Goal: Task Accomplishment & Management: Use online tool/utility

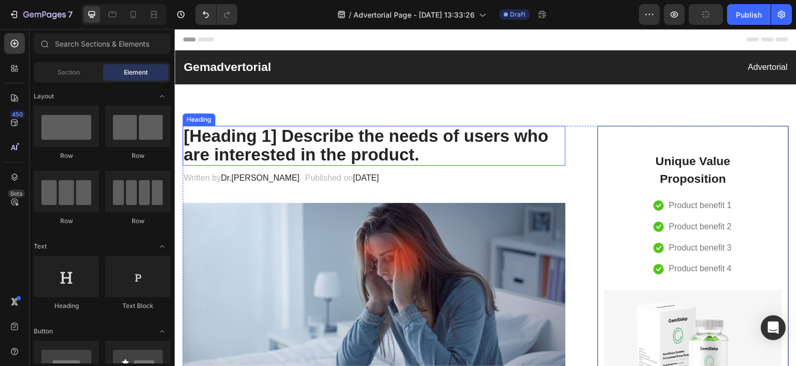
click at [316, 135] on p "[Heading 1] Describe the needs of users who are interested in the product." at bounding box center [373, 146] width 381 height 38
click at [313, 134] on p "[Heading 1] Describe the needs of users who are interested in the product." at bounding box center [373, 146] width 381 height 38
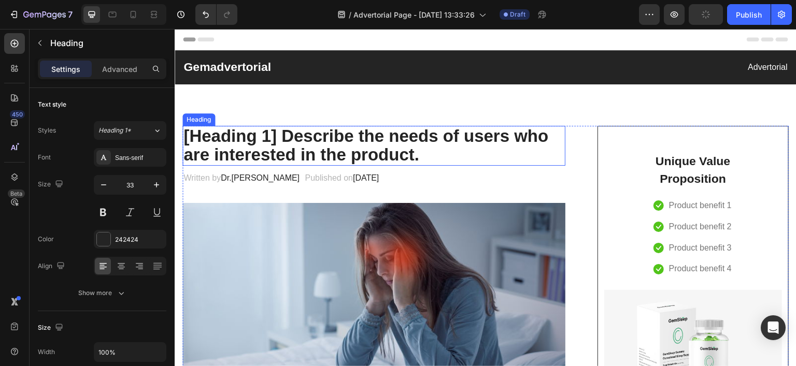
click at [313, 134] on p "[Heading 1] Describe the needs of users who are interested in the product." at bounding box center [373, 146] width 381 height 38
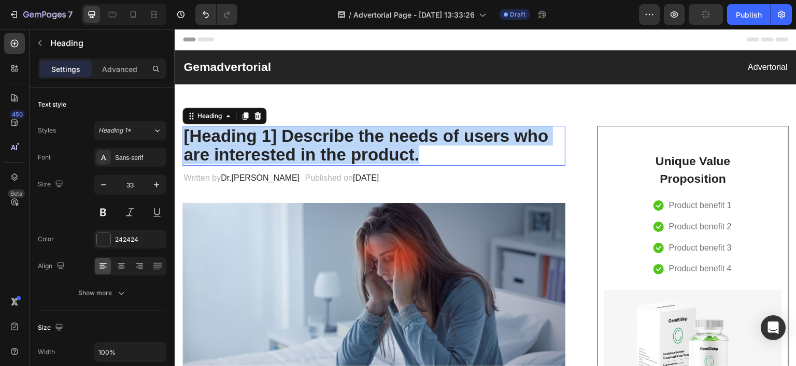
click at [313, 134] on p "[Heading 1] Describe the needs of users who are interested in the product." at bounding box center [373, 146] width 381 height 38
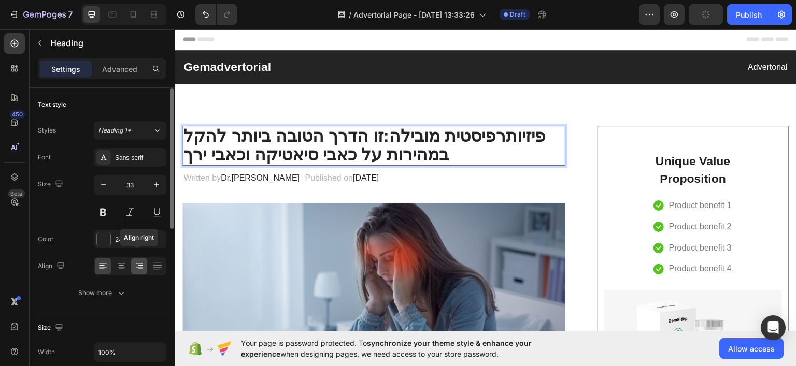
drag, startPoint x: 131, startPoint y: 265, endPoint x: 103, endPoint y: 174, distance: 95.2
click at [131, 265] on div at bounding box center [139, 266] width 16 height 17
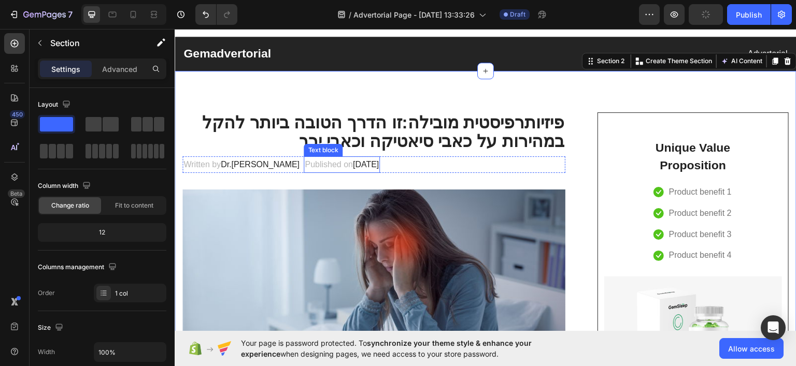
scroll to position [52, 0]
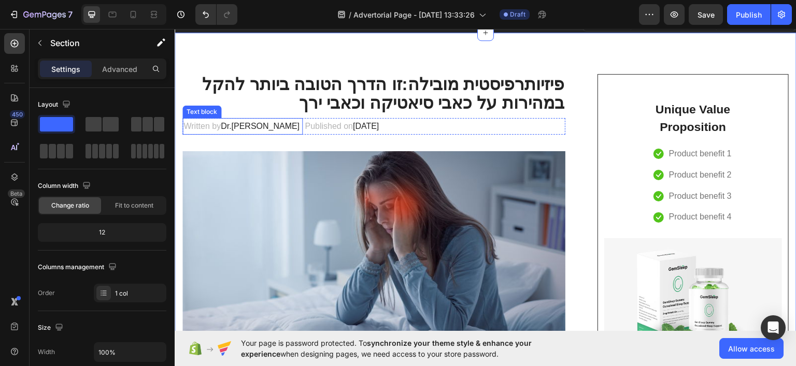
click at [231, 124] on span "Dr.[PERSON_NAME]" at bounding box center [260, 125] width 79 height 9
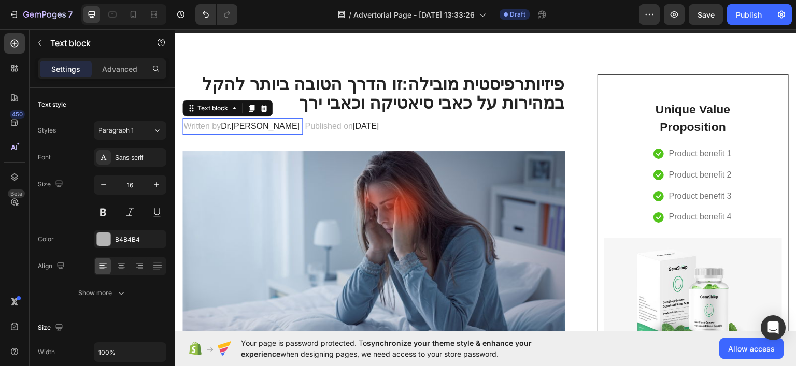
click at [231, 124] on span "Dr.[PERSON_NAME]" at bounding box center [260, 125] width 79 height 9
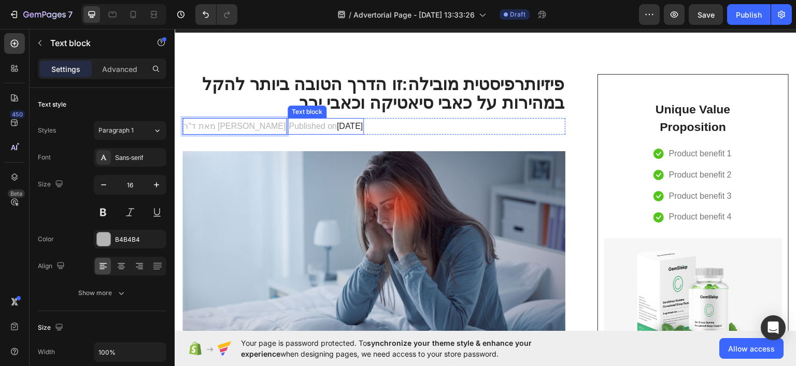
click at [300, 125] on p "Published on [DATE]" at bounding box center [326, 126] width 74 height 15
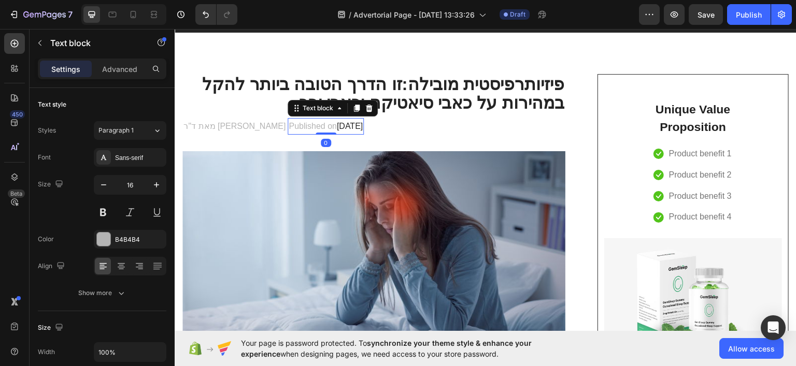
click at [329, 99] on div "Text block" at bounding box center [332, 107] width 90 height 17
click at [365, 107] on icon at bounding box center [369, 108] width 8 height 8
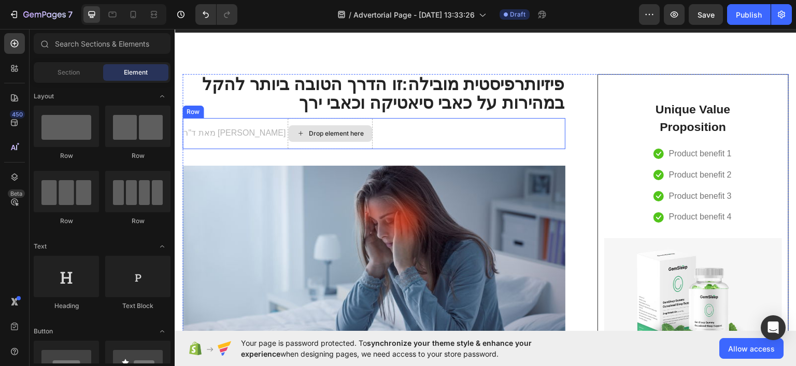
click at [369, 140] on div "מאת ד"ר [PERSON_NAME] Text block Drop element here Row" at bounding box center [373, 133] width 383 height 31
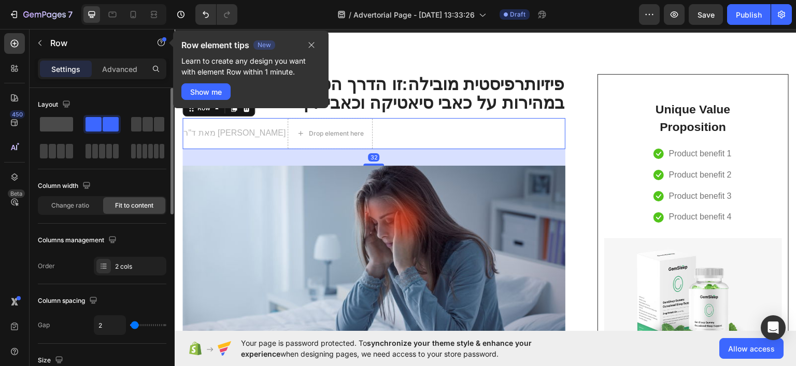
click at [74, 126] on div at bounding box center [56, 124] width 37 height 19
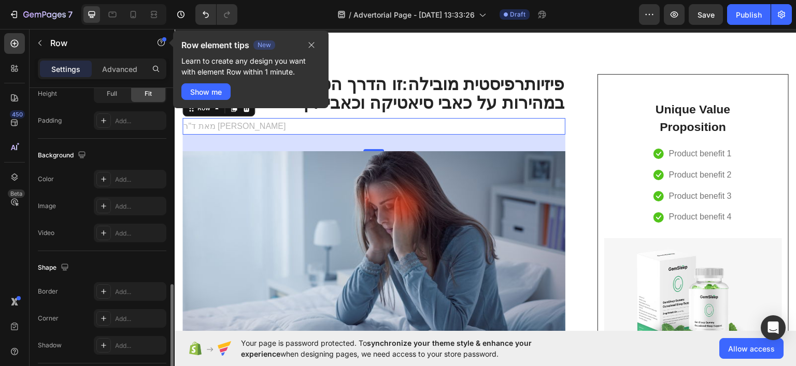
scroll to position [354, 0]
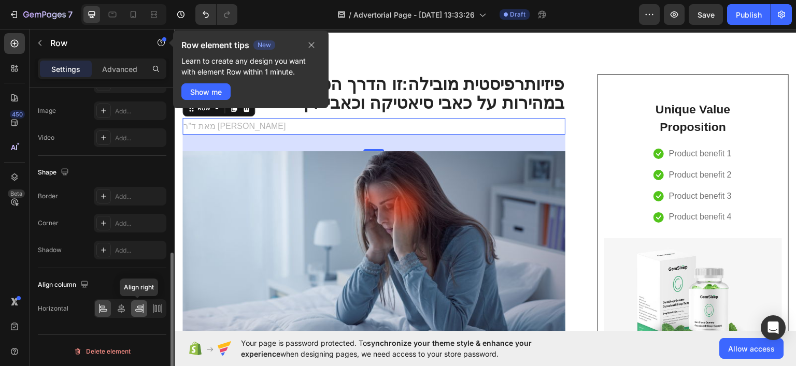
click at [138, 304] on icon at bounding box center [139, 309] width 10 height 10
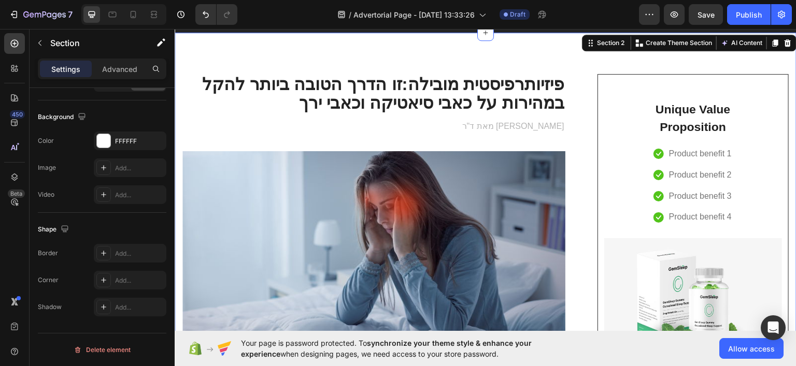
scroll to position [0, 0]
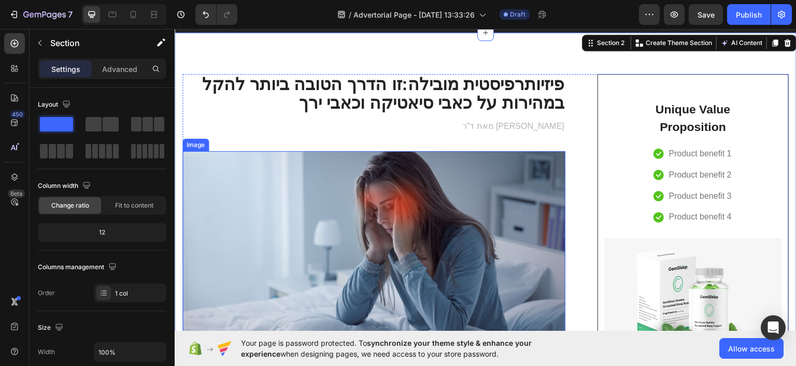
click at [388, 268] on img at bounding box center [373, 258] width 383 height 215
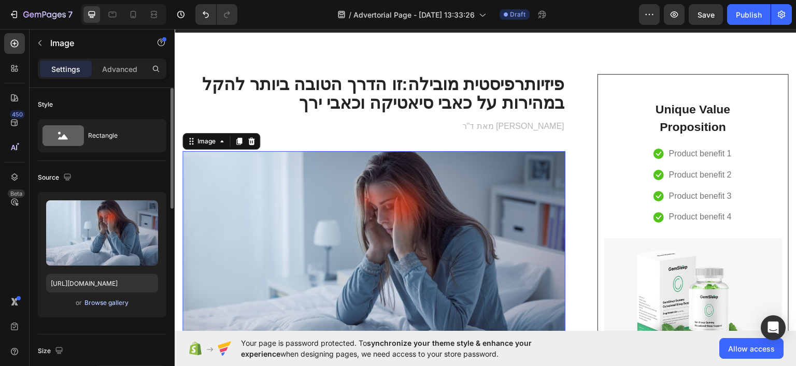
click at [111, 301] on div "Browse gallery" at bounding box center [106, 302] width 44 height 9
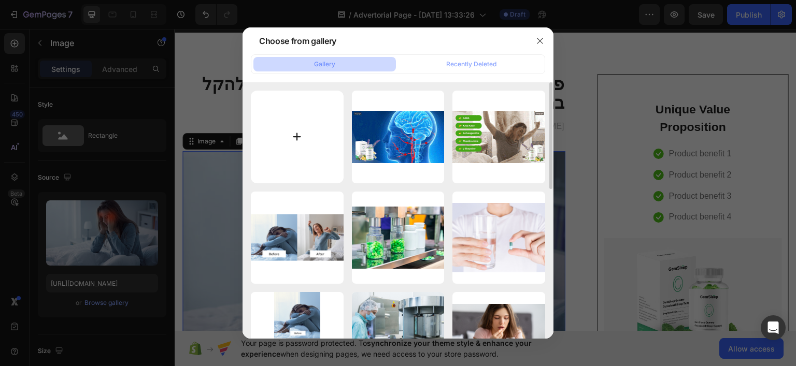
click at [333, 130] on input "file" at bounding box center [297, 137] width 93 height 93
type input "C:\fakepath\1751538882-1.[PERSON_NAME]"
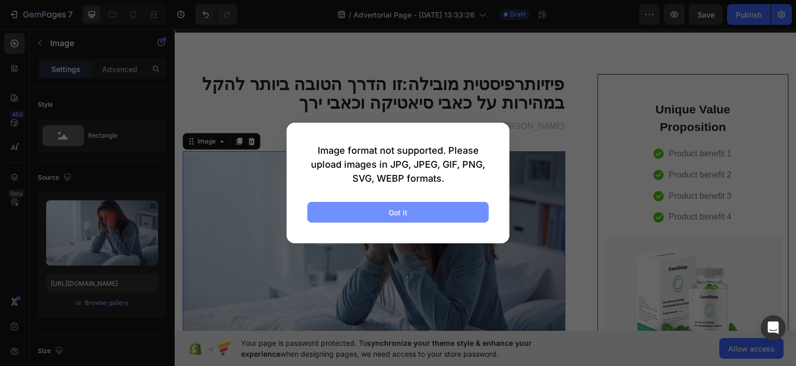
click at [353, 207] on button "Got it" at bounding box center [397, 212] width 181 height 21
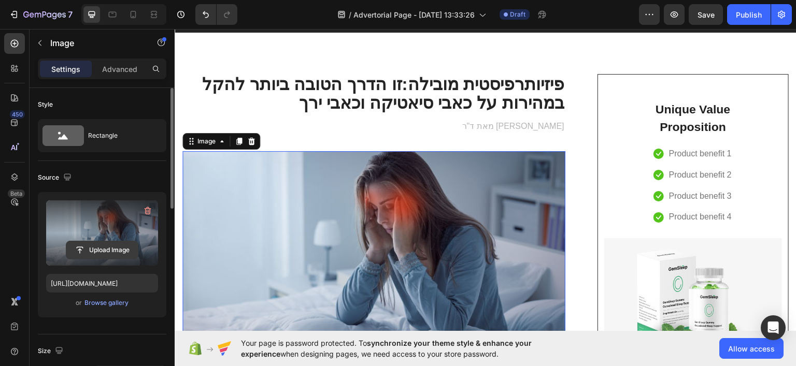
click at [110, 248] on input "file" at bounding box center [101, 250] width 71 height 18
type input "C:\fakepath\1751538882-1 (1).[PERSON_NAME]"
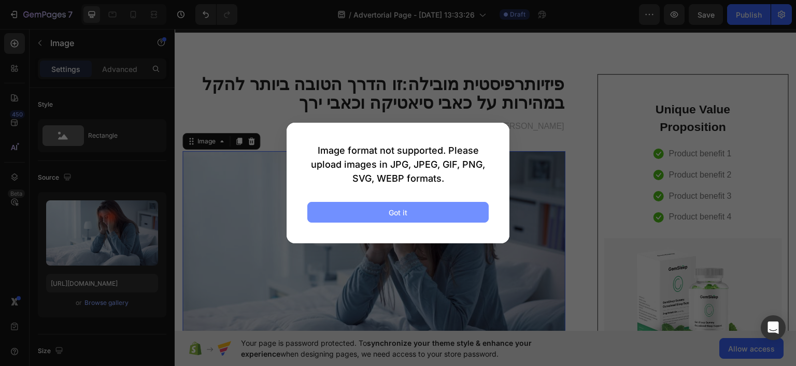
click at [377, 209] on button "Got it" at bounding box center [397, 212] width 181 height 21
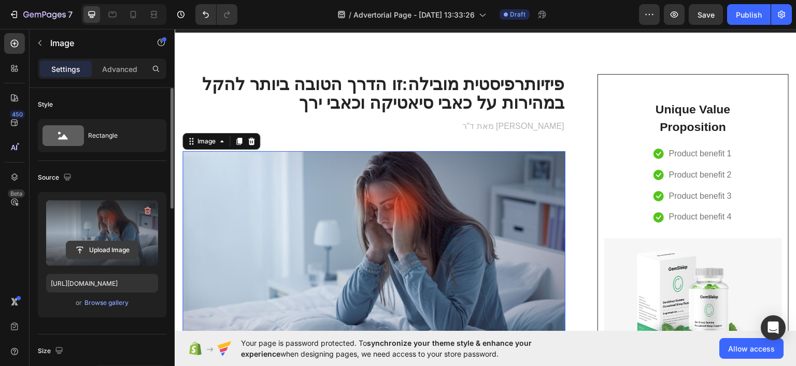
click at [110, 246] on input "file" at bounding box center [101, 250] width 71 height 18
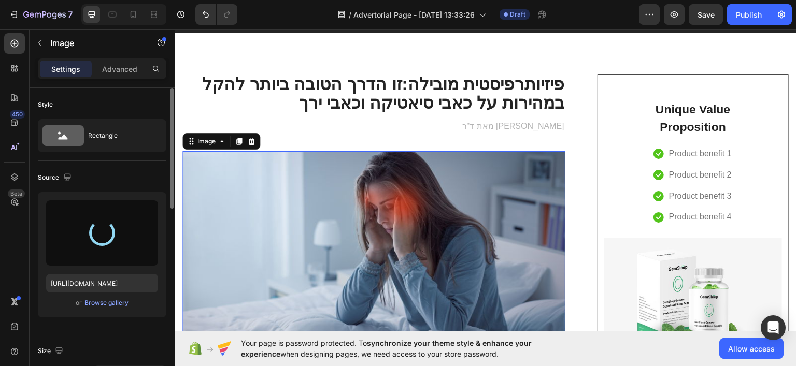
type input "[URL][DOMAIN_NAME]"
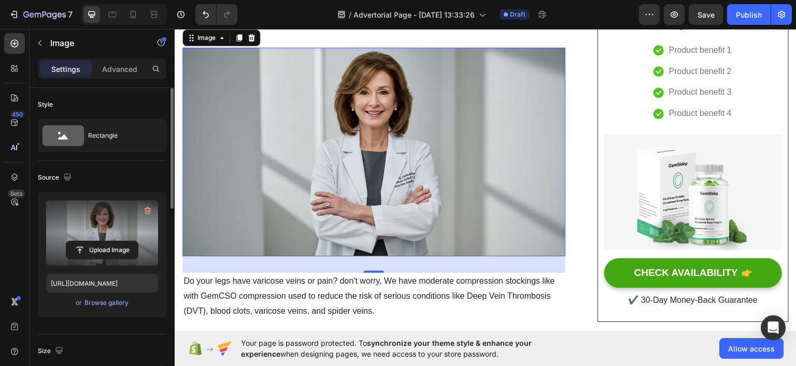
scroll to position [207, 0]
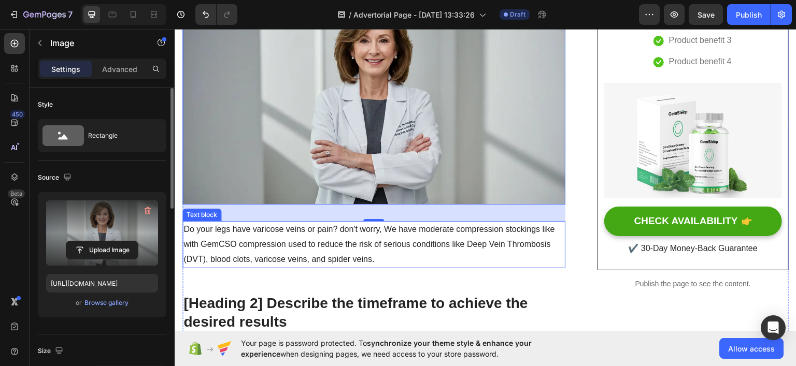
click at [359, 242] on p "Do your legs have varicose veins or pain? don't worry, We have moderate compres…" at bounding box center [373, 244] width 381 height 45
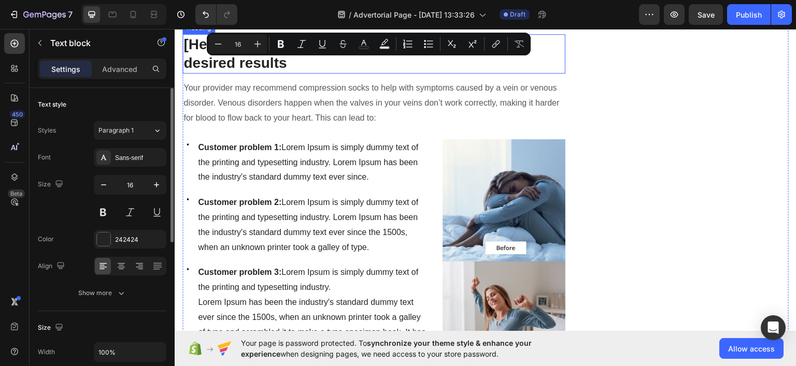
scroll to position [363, 0]
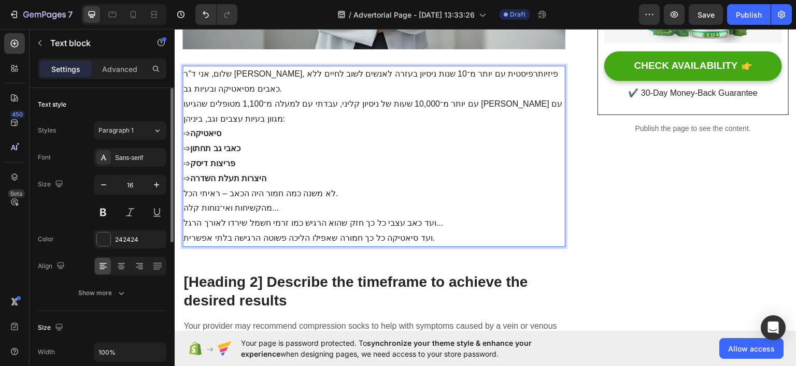
click at [287, 80] on p "שלום, אני ד"ר [PERSON_NAME], פיזיותרפיסטית עם יותר מ־10 שנות ניסיון בעזרה לאנשי…" at bounding box center [373, 81] width 381 height 30
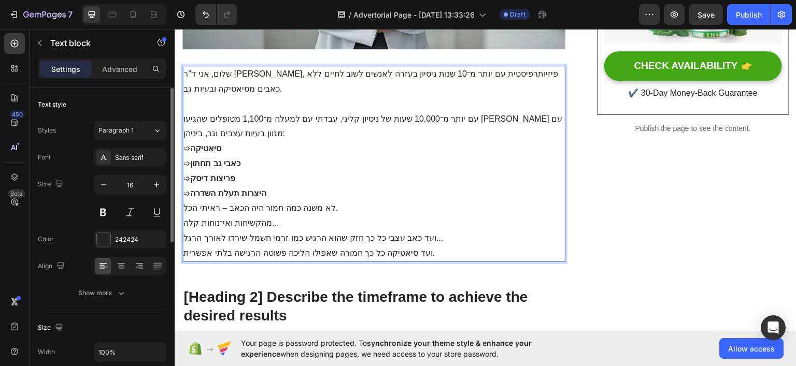
click at [261, 129] on p "עם יותר מ־10,000 שעות של ניסיון קליני, עבדתי עם למעלה מ־1,100 מטופלים שהגיעו [P…" at bounding box center [373, 126] width 381 height 30
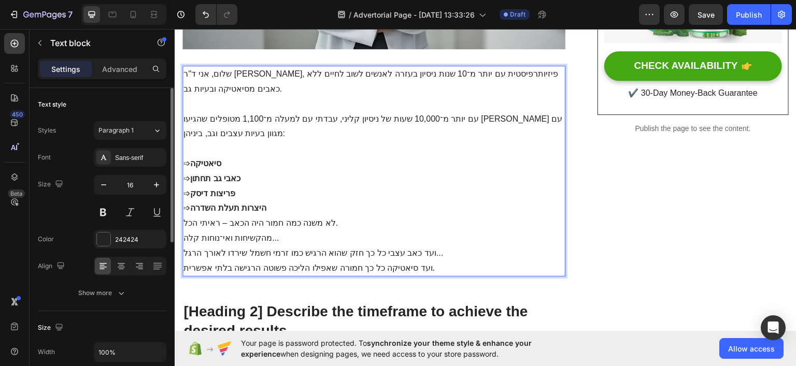
click at [299, 209] on p "➩ סיאטיקה ➩ כאבי גב תחתון ➩ פריצות דיסק ➩ היצרות תעלת השדרה" at bounding box center [373, 186] width 381 height 60
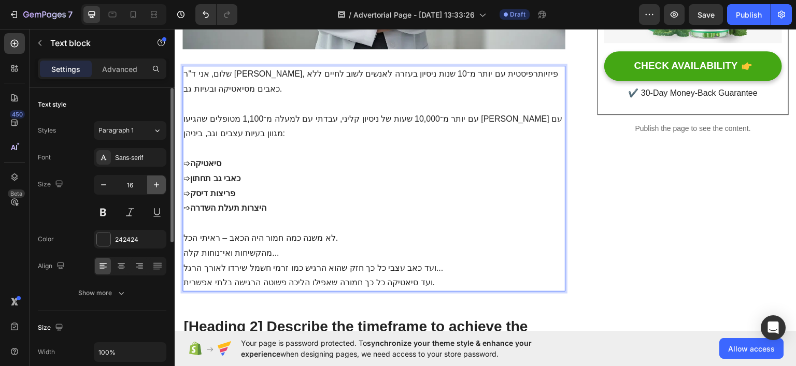
click at [161, 185] on icon "button" at bounding box center [156, 185] width 10 height 10
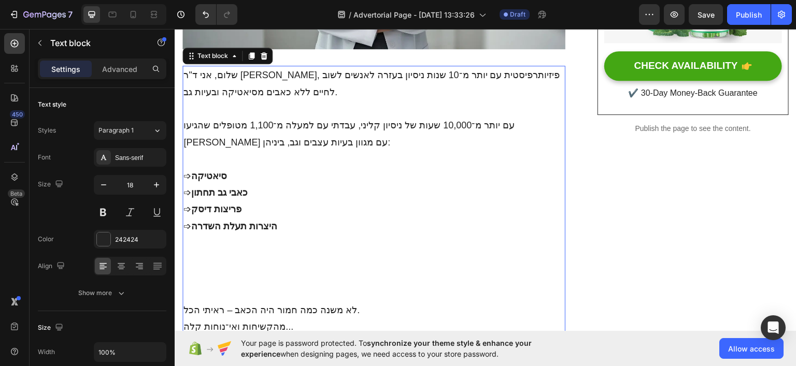
click at [225, 274] on p "Rich Text Editor. Editing area: main" at bounding box center [373, 267] width 381 height 67
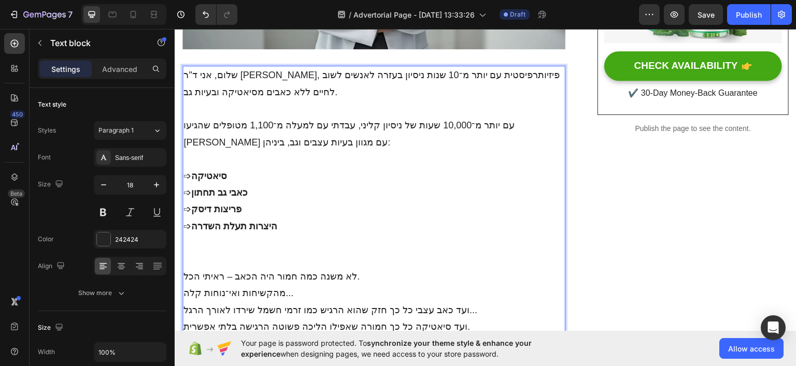
click at [209, 252] on p "⁠⁠⁠⁠⁠⁠⁠" at bounding box center [373, 251] width 381 height 34
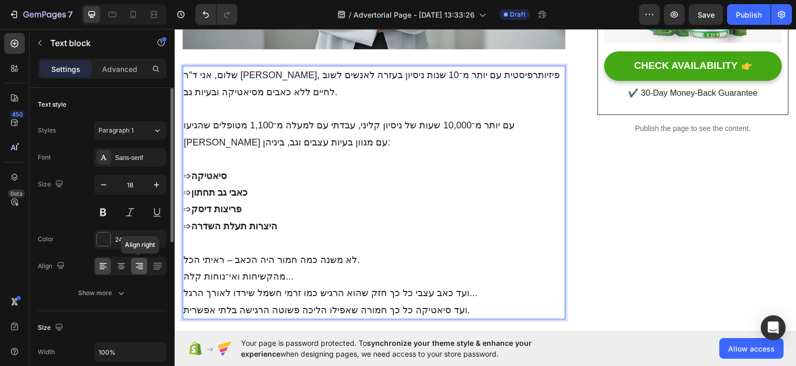
click at [141, 262] on icon at bounding box center [139, 266] width 10 height 10
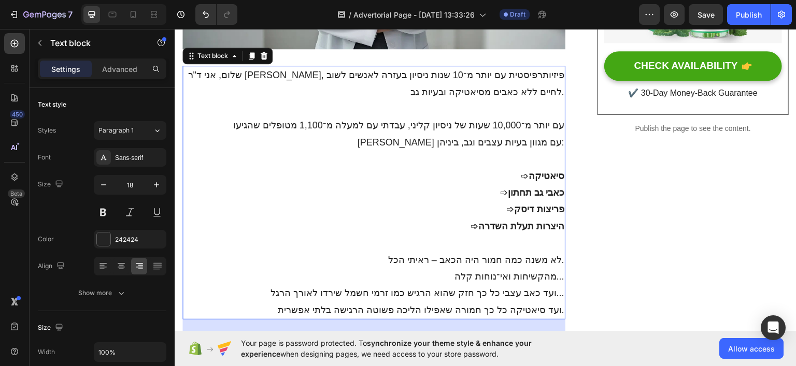
click at [511, 83] on p "שלום, אני ד"ר [PERSON_NAME], פיזיותרפיסטית עם יותר מ־10 שנות ניסיון בעזרה לאנשי…" at bounding box center [373, 83] width 381 height 34
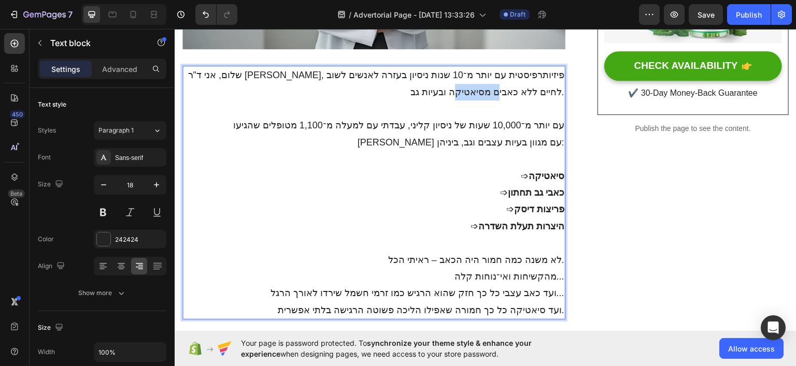
click at [511, 83] on p "שלום, אני ד"ר [PERSON_NAME], פיזיותרפיסטית עם יותר מ־10 שנות ניסיון בעזרה לאנשי…" at bounding box center [373, 83] width 381 height 34
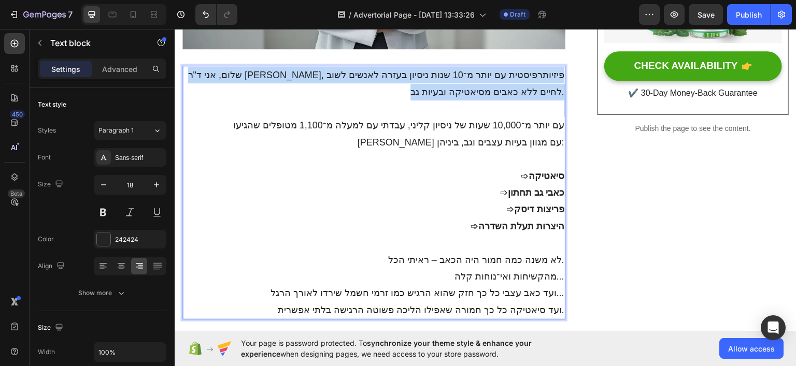
click at [511, 83] on p "שלום, אני ד"ר [PERSON_NAME], פיזיותרפיסטית עם יותר מ־10 שנות ניסיון בעזרה לאנשי…" at bounding box center [373, 83] width 381 height 34
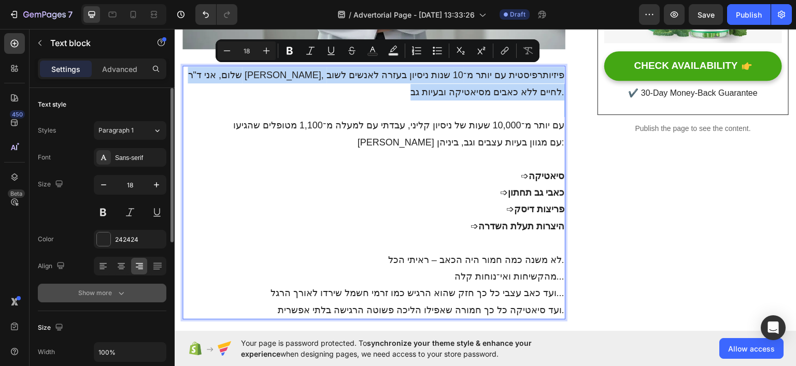
scroll to position [52, 0]
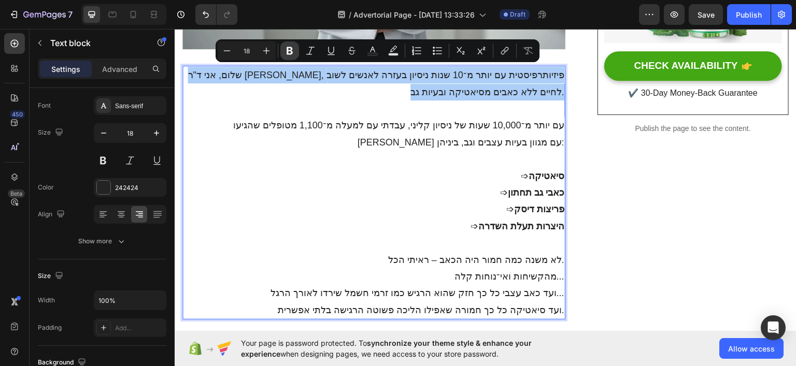
click at [290, 51] on icon "Editor contextual toolbar" at bounding box center [289, 51] width 6 height 8
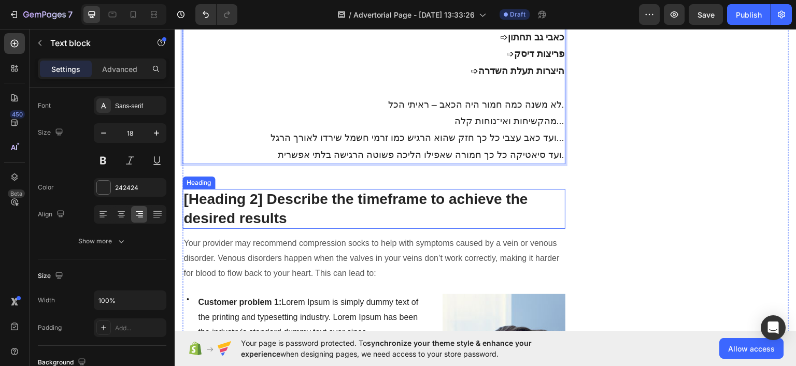
scroll to position [622, 0]
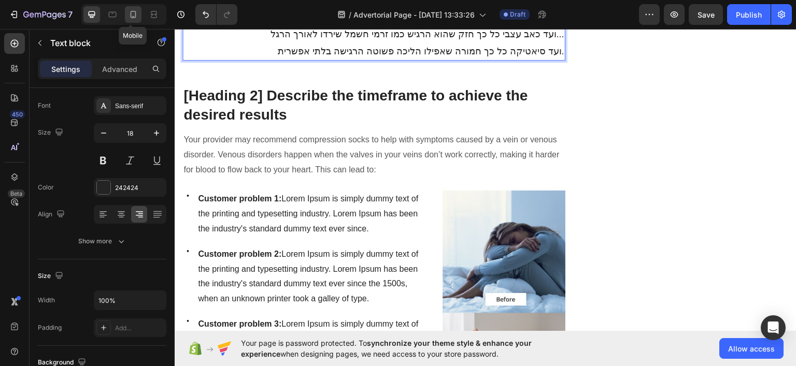
click at [132, 16] on icon at bounding box center [133, 14] width 10 height 10
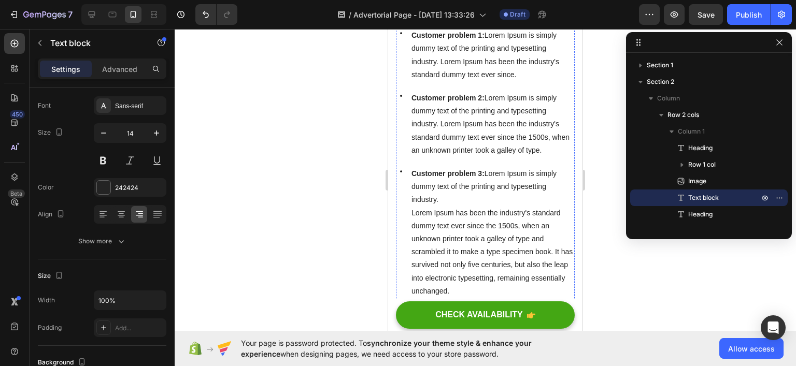
scroll to position [673, 0]
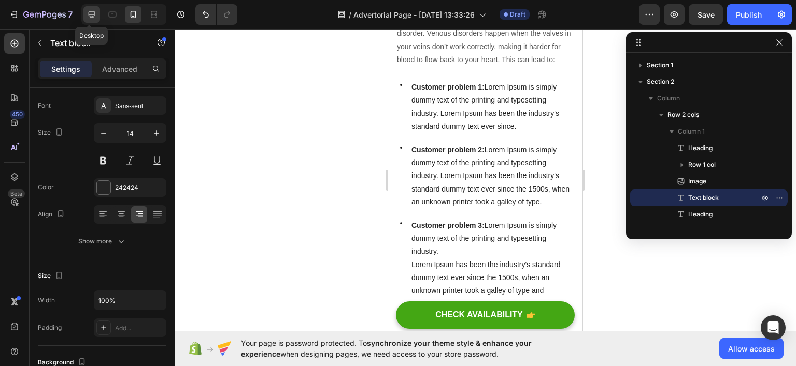
click at [91, 15] on icon at bounding box center [92, 14] width 10 height 10
type input "18"
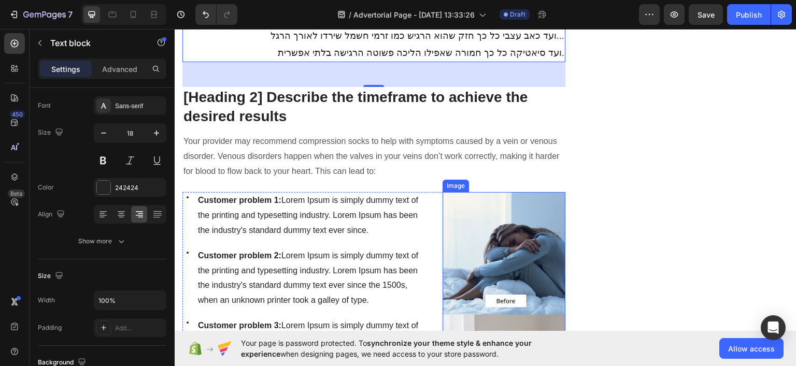
scroll to position [581, 0]
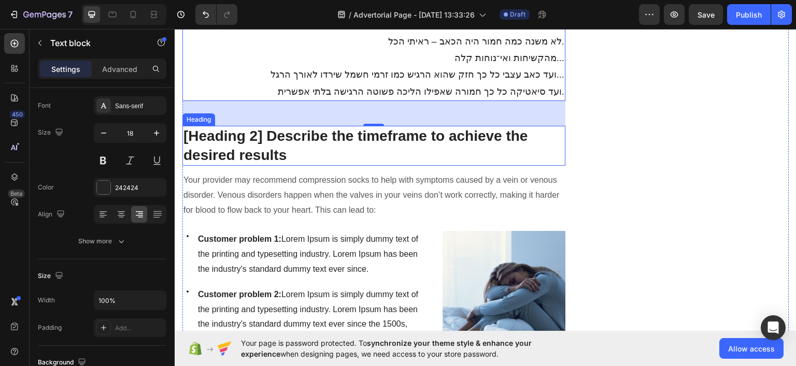
click at [529, 144] on p "[Heading 2] Describe the timeframe to achieve the desired results" at bounding box center [373, 146] width 381 height 38
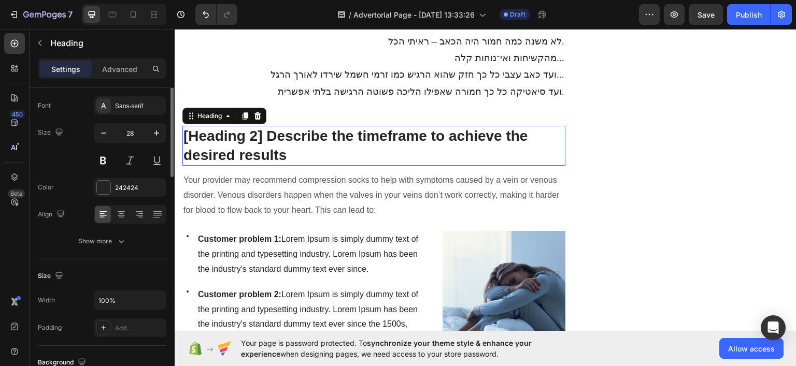
scroll to position [0, 0]
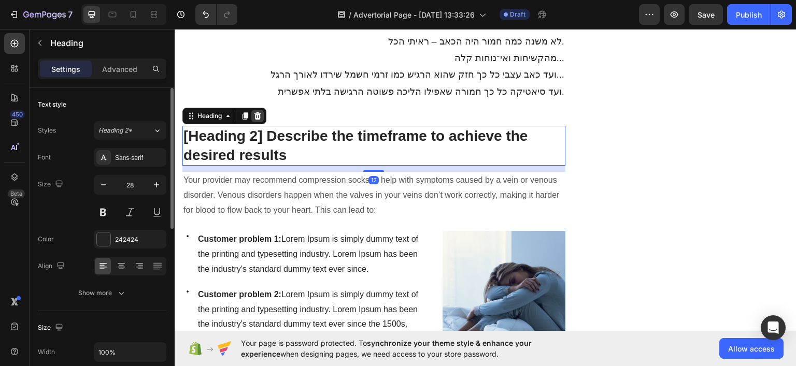
click at [252, 110] on div at bounding box center [257, 116] width 12 height 12
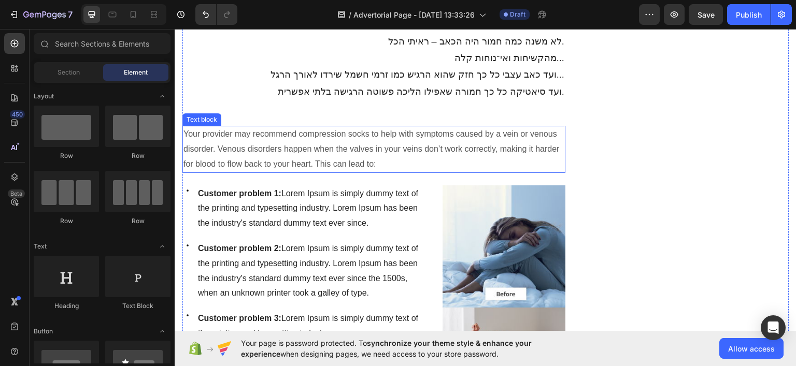
click at [293, 131] on p "Your provider may recommend compression socks to help with symptoms caused by a…" at bounding box center [373, 149] width 381 height 45
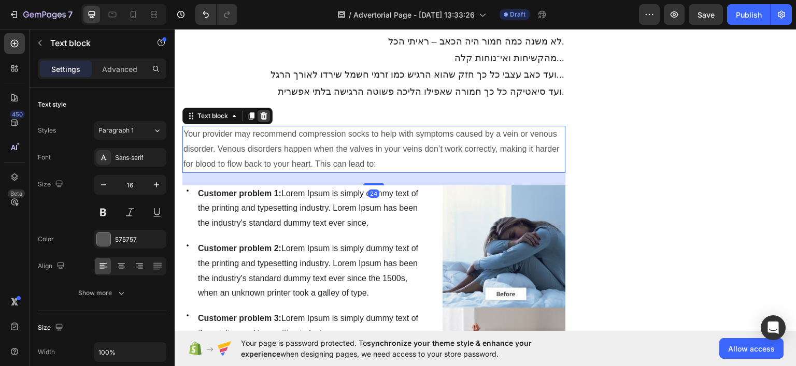
click at [260, 112] on icon at bounding box center [263, 116] width 8 height 8
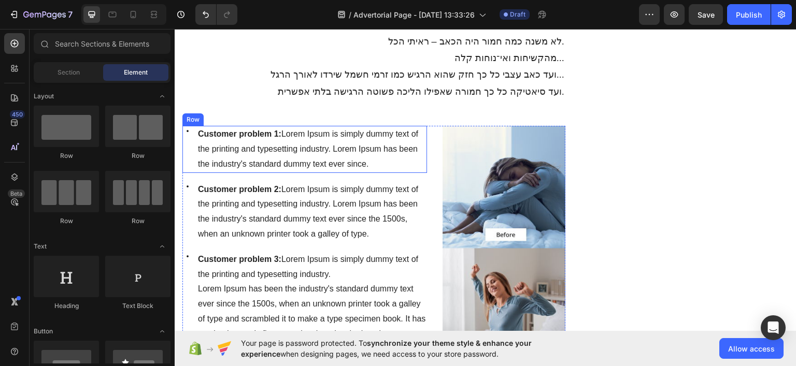
click at [185, 167] on div "Icon" at bounding box center [187, 149] width 10 height 47
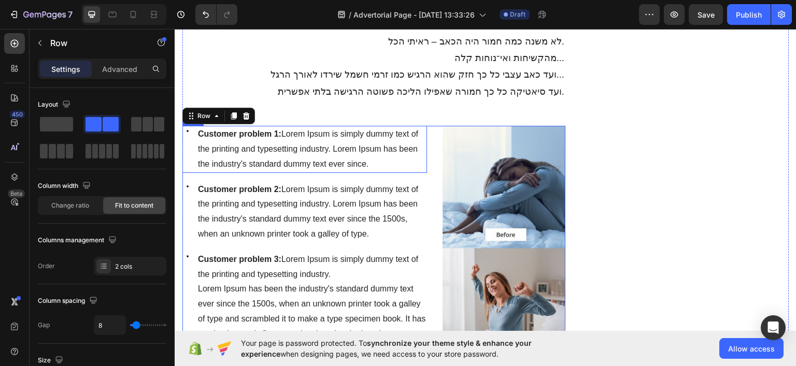
click at [174, 29] on div "0" at bounding box center [174, 29] width 0 height 0
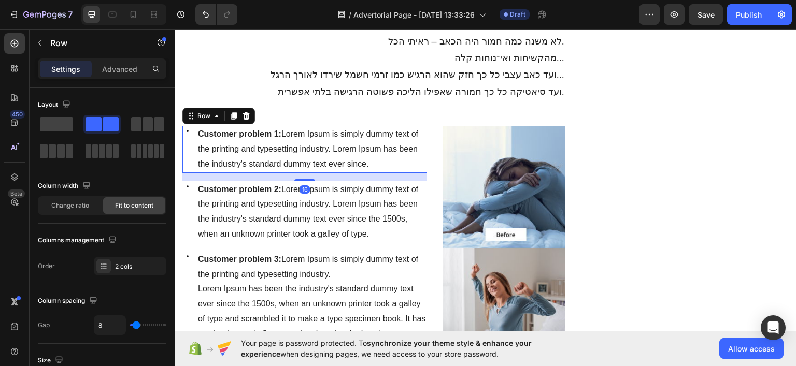
click at [185, 173] on div "16" at bounding box center [304, 177] width 244 height 8
click at [182, 168] on div "Icon" at bounding box center [187, 149] width 10 height 47
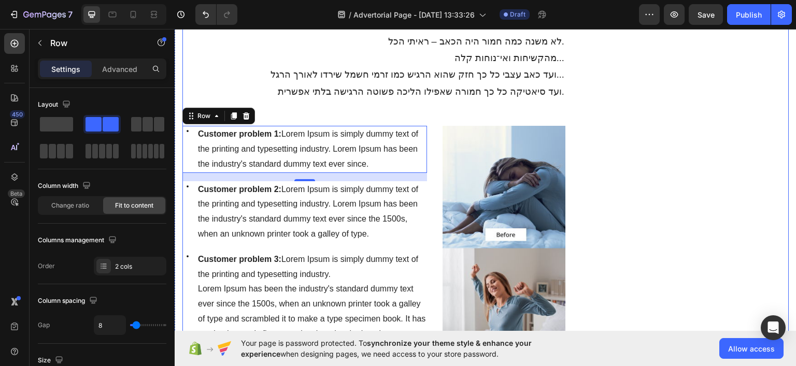
drag, startPoint x: 570, startPoint y: 176, endPoint x: 570, endPoint y: 182, distance: 6.2
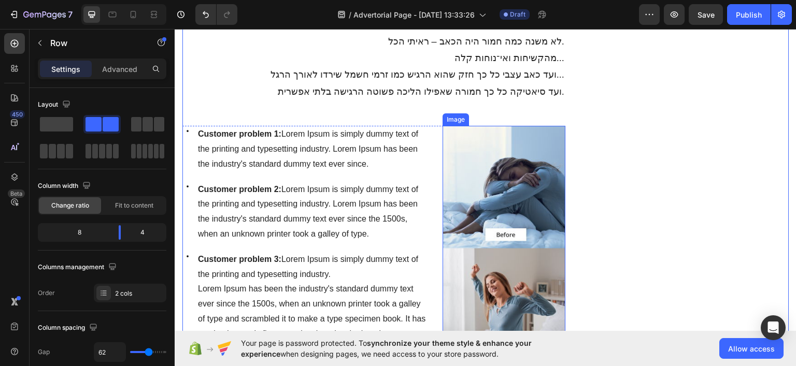
click at [546, 182] on img at bounding box center [503, 248] width 122 height 244
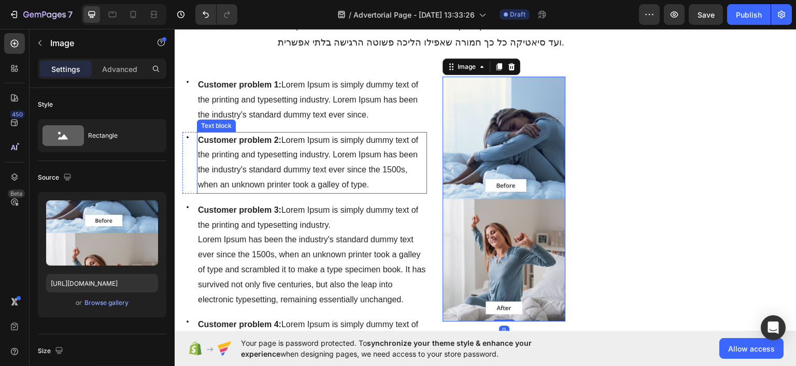
scroll to position [633, 0]
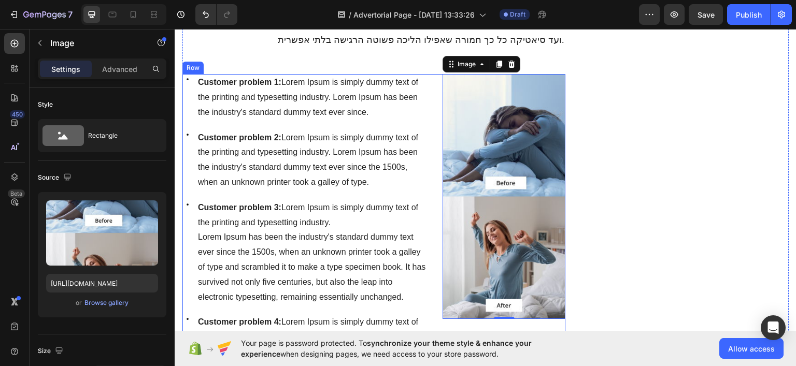
click at [428, 199] on div "Icon Customer problem 1: Lorem Ipsum is simply dummy text of the printing and t…" at bounding box center [373, 232] width 383 height 316
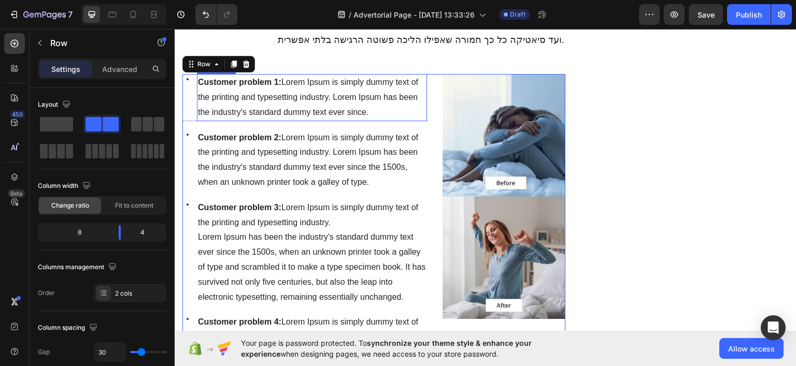
click at [236, 74] on div "Customer problem 1: Lorem Ipsum is simply dummy text of the printing and typese…" at bounding box center [311, 97] width 230 height 47
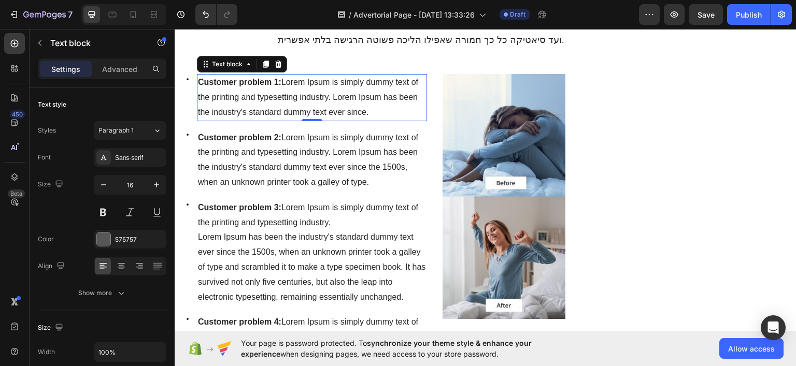
click at [247, 60] on icon at bounding box center [248, 64] width 8 height 8
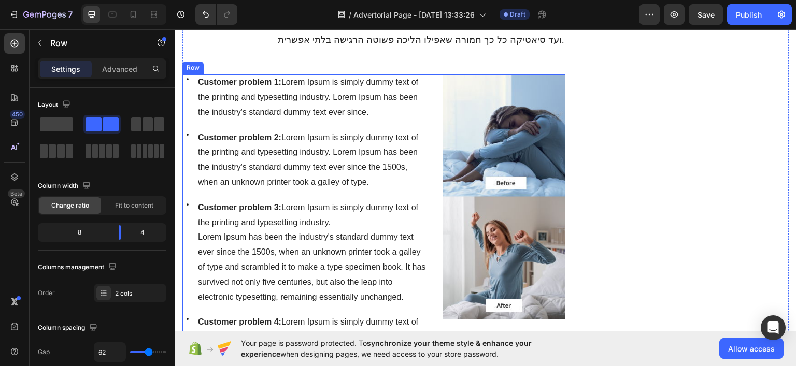
click at [429, 166] on div "Icon Customer problem 1: Lorem Ipsum is simply dummy text of the printing and t…" at bounding box center [373, 232] width 383 height 316
click at [245, 65] on icon at bounding box center [245, 64] width 8 height 8
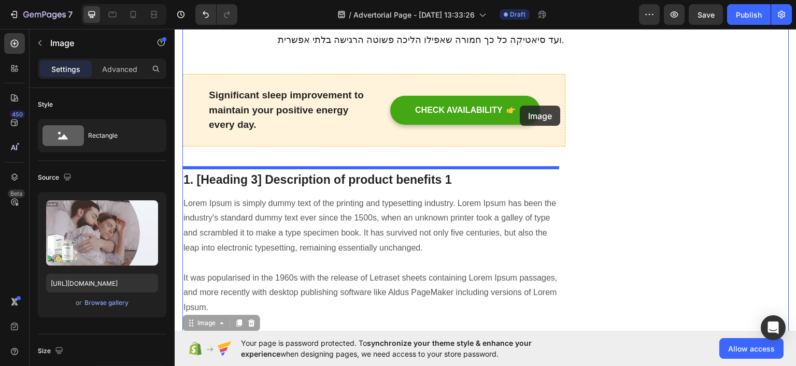
scroll to position [581, 0]
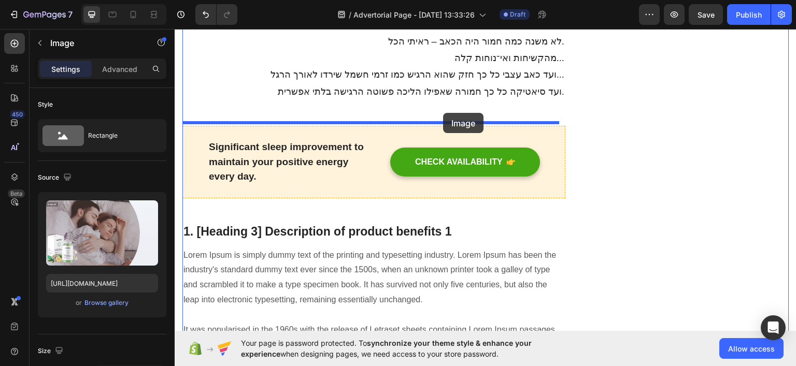
drag, startPoint x: 533, startPoint y: 151, endPoint x: 442, endPoint y: 113, distance: 98.2
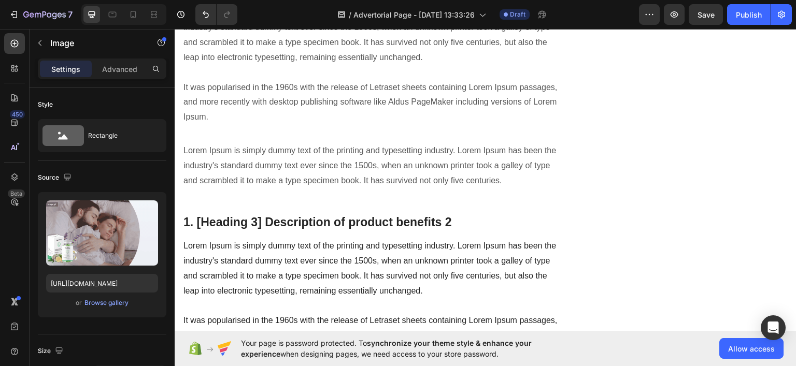
scroll to position [737, 0]
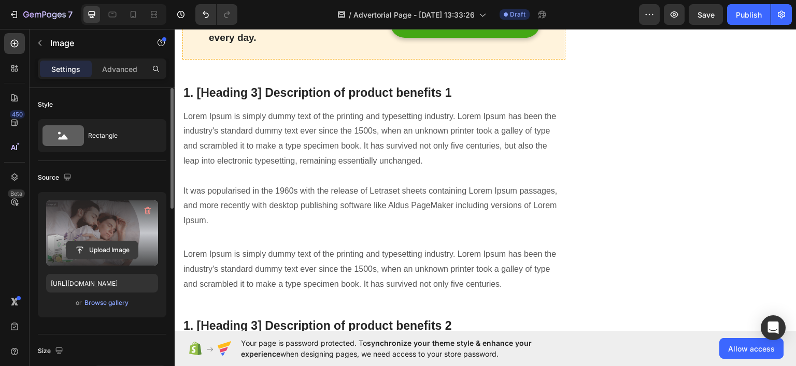
click at [99, 248] on input "file" at bounding box center [101, 250] width 71 height 18
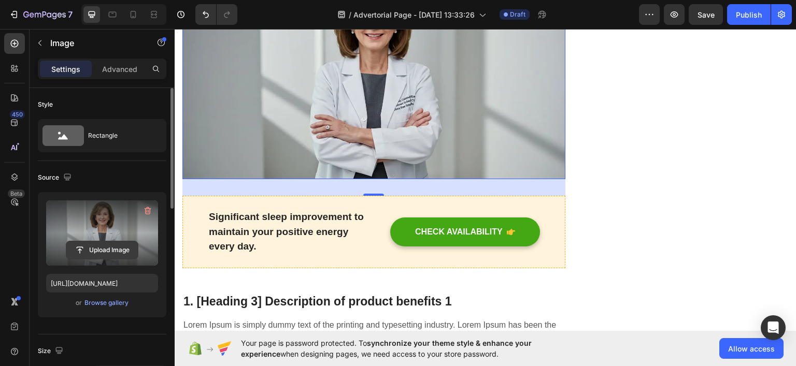
click at [114, 251] on input "file" at bounding box center [101, 250] width 71 height 18
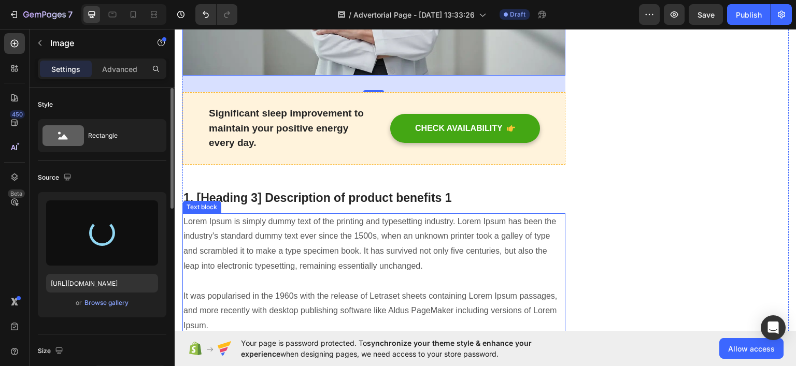
scroll to position [892, 0]
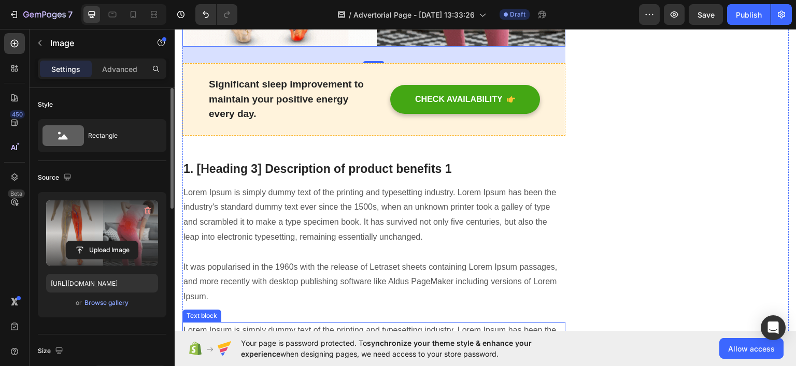
type input "[URL][DOMAIN_NAME]"
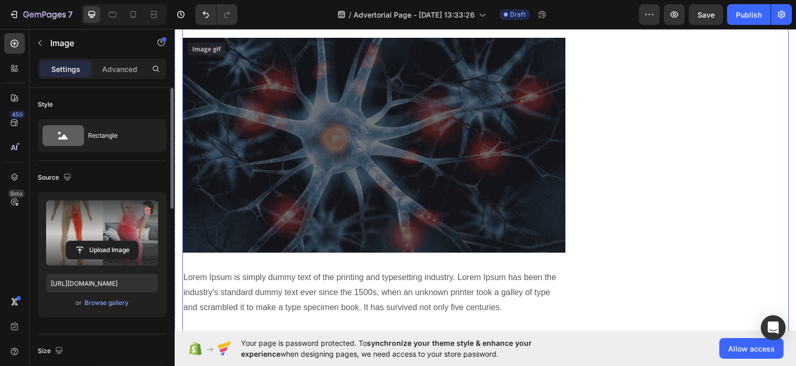
scroll to position [1514, 0]
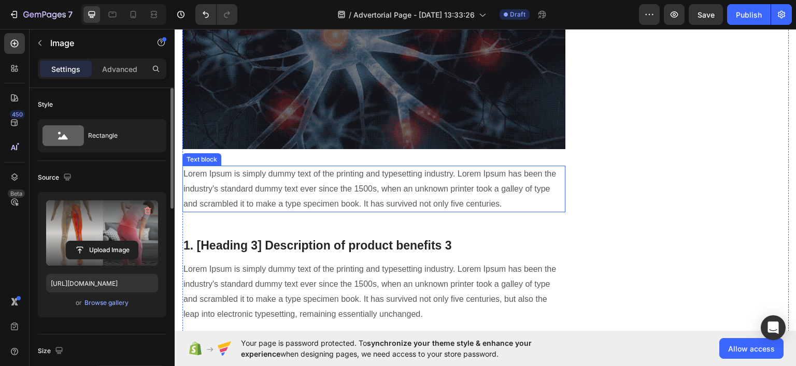
click at [373, 167] on p "Lorem Ipsum is simply dummy text of the printing and typesetting industry. Lore…" at bounding box center [373, 189] width 381 height 45
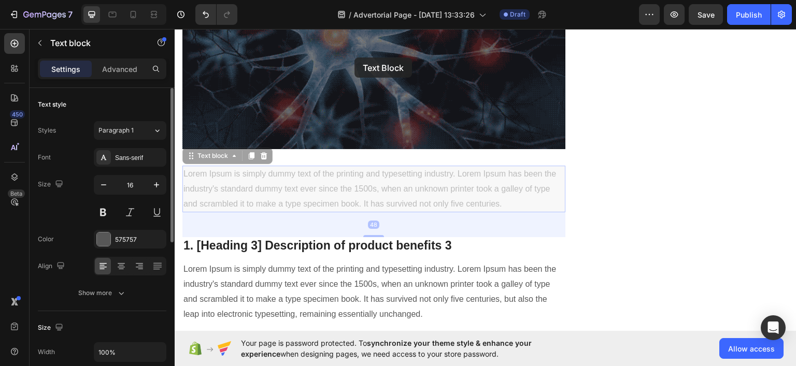
drag, startPoint x: 373, startPoint y: 167, endPoint x: 353, endPoint y: 51, distance: 117.3
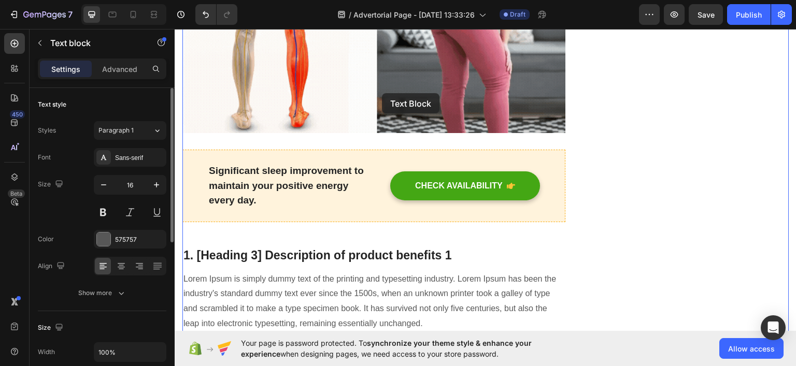
scroll to position [650, 0]
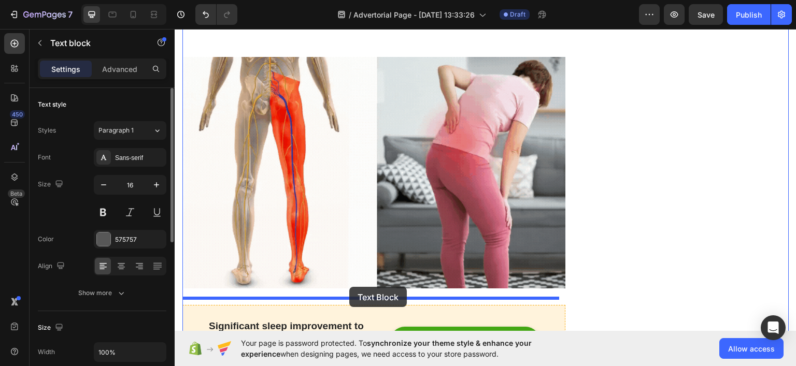
drag, startPoint x: 398, startPoint y: 90, endPoint x: 362, endPoint y: 298, distance: 211.9
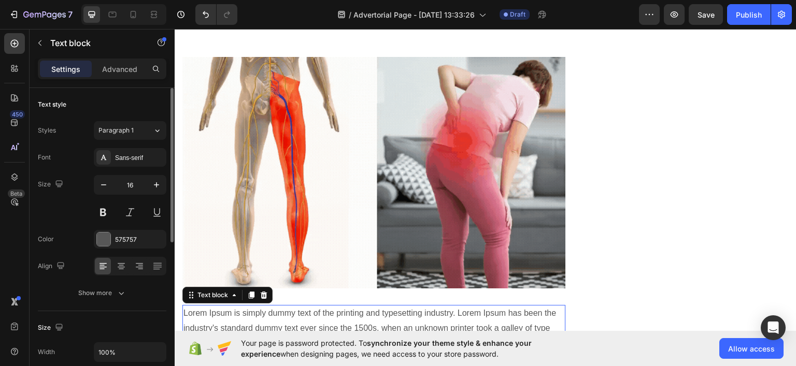
scroll to position [754, 0]
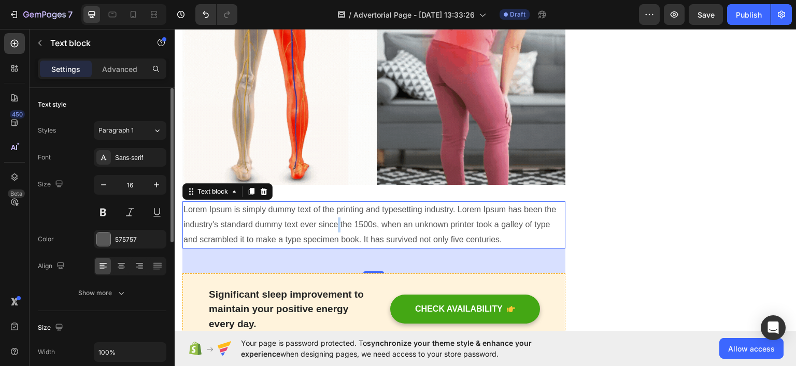
click at [337, 213] on p "Lorem Ipsum is simply dummy text of the printing and typesetting industry. Lore…" at bounding box center [373, 225] width 381 height 45
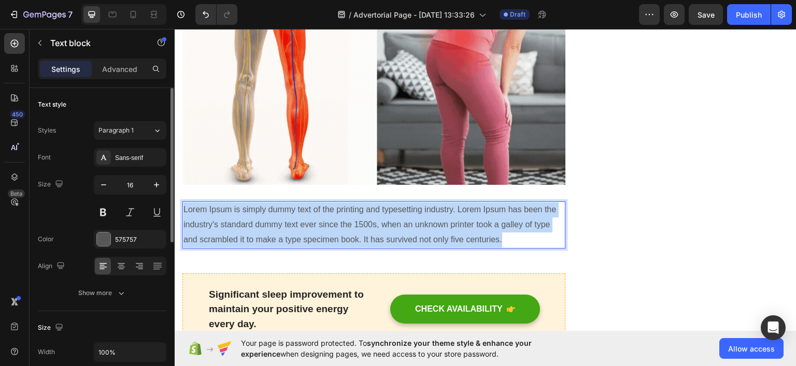
click at [337, 213] on p "Lorem Ipsum is simply dummy text of the printing and typesetting industry. Lore…" at bounding box center [373, 225] width 381 height 45
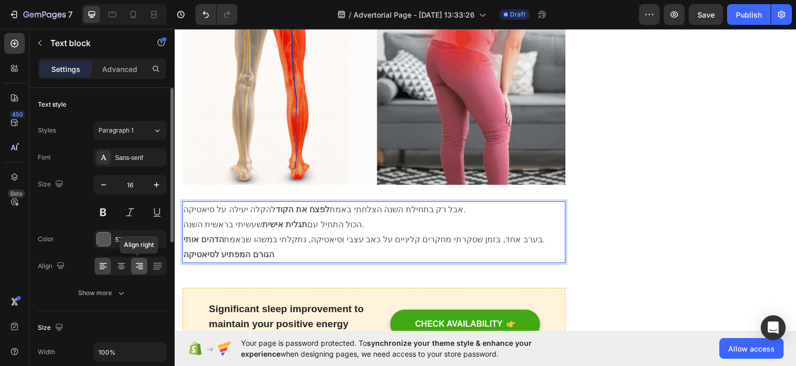
click at [139, 268] on icon at bounding box center [139, 266] width 10 height 10
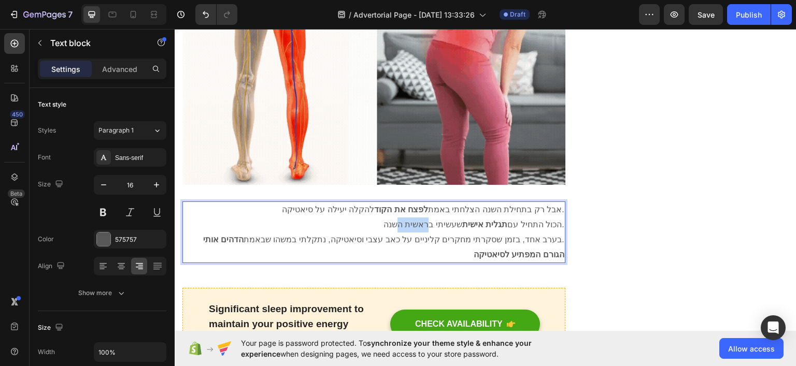
click at [419, 218] on p "הכול התחיל עם תגלית אישית שעשיתי בראשית השנה." at bounding box center [373, 225] width 381 height 15
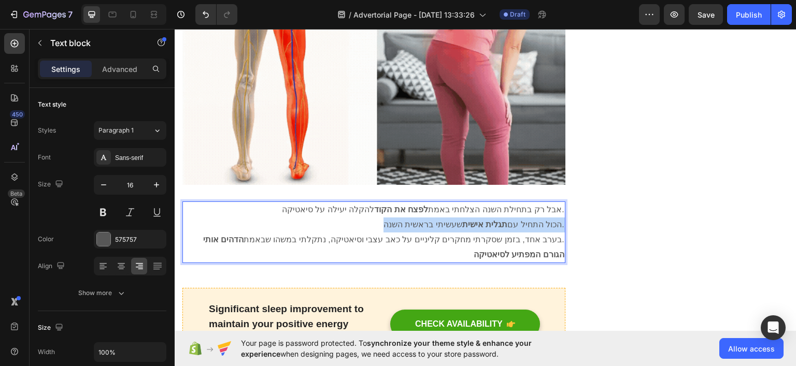
click at [419, 218] on p "הכול התחיל עם תגלית אישית שעשיתי בראשית השנה." at bounding box center [373, 225] width 381 height 15
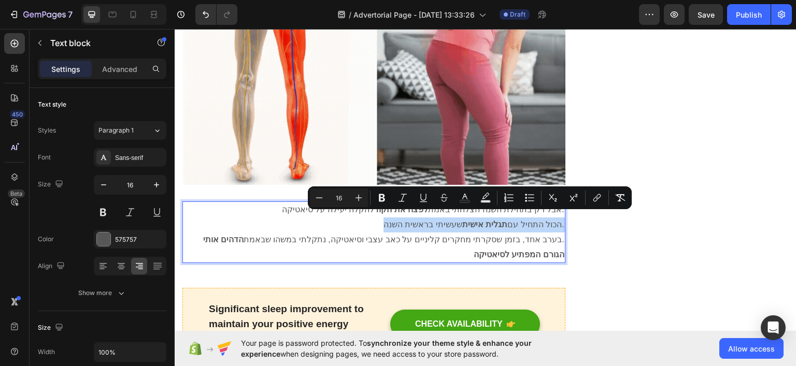
click at [426, 222] on p "הכול התחיל עם תגלית אישית שעשיתי בראשית השנה." at bounding box center [373, 225] width 381 height 15
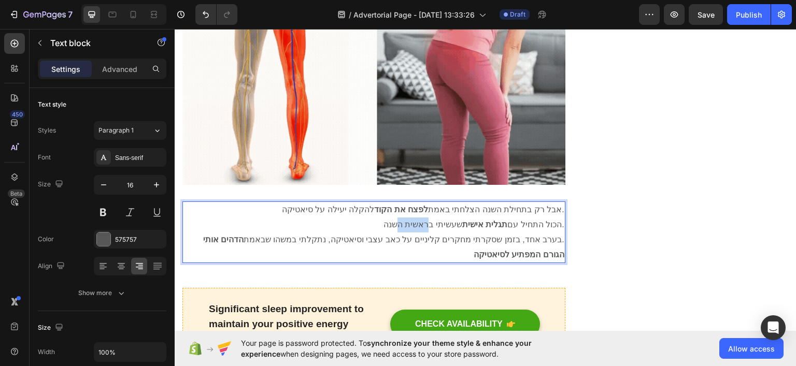
click at [426, 222] on p "הכול התחיל עם תגלית אישית שעשיתי בראשית השנה." at bounding box center [373, 225] width 381 height 15
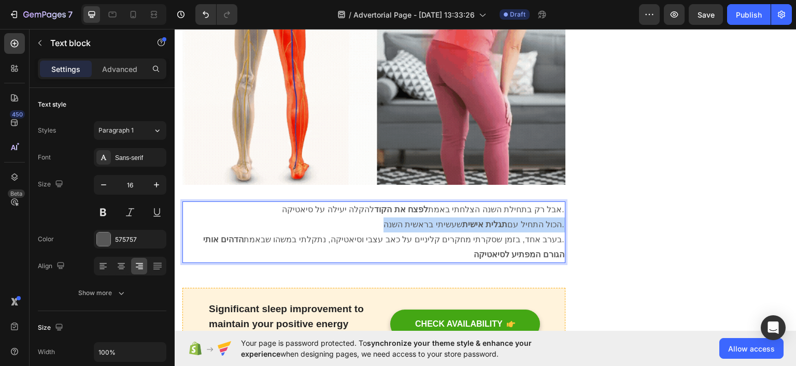
click at [426, 222] on p "הכול התחיל עם תגלית אישית שעשיתי בראשית השנה." at bounding box center [373, 225] width 381 height 15
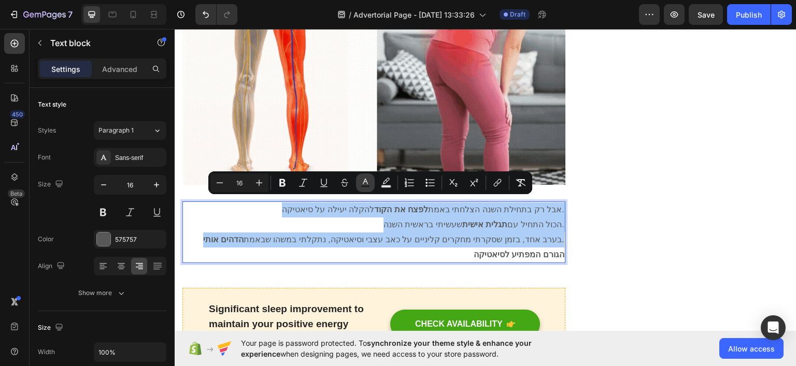
click at [360, 179] on icon "Editor contextual toolbar" at bounding box center [365, 183] width 10 height 10
type input "575757"
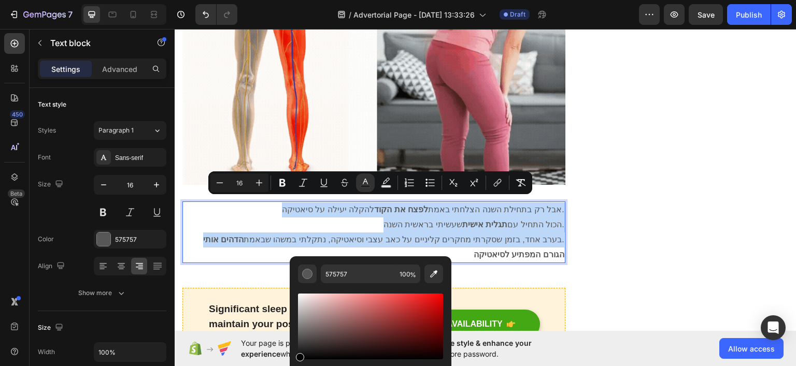
drag, startPoint x: 299, startPoint y: 338, endPoint x: 299, endPoint y: 363, distance: 24.3
click at [299, 363] on div "Editor contextual toolbar" at bounding box center [370, 340] width 145 height 97
type input "000000"
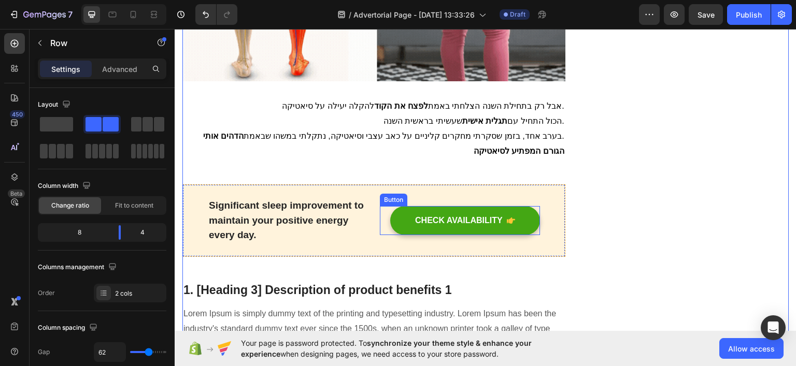
scroll to position [909, 0]
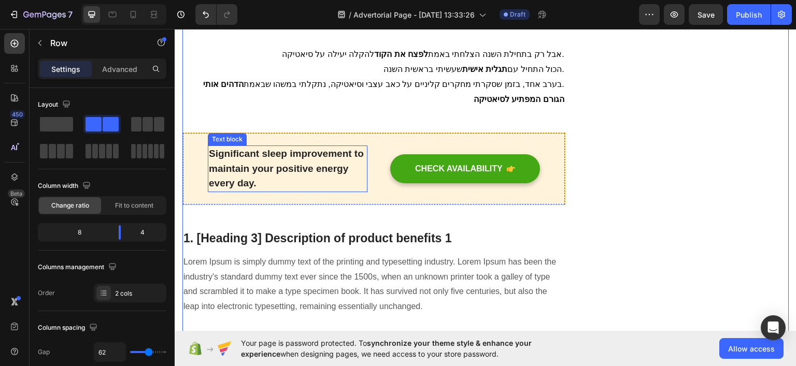
click at [271, 154] on p "Significant sleep improvement to maintain your positive energy every day." at bounding box center [286, 169] width 157 height 45
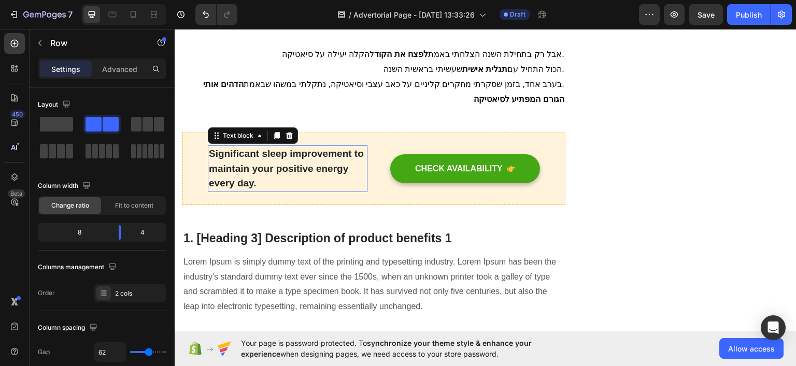
click at [271, 154] on p "Significant sleep improvement to maintain your positive energy every day." at bounding box center [286, 169] width 157 height 45
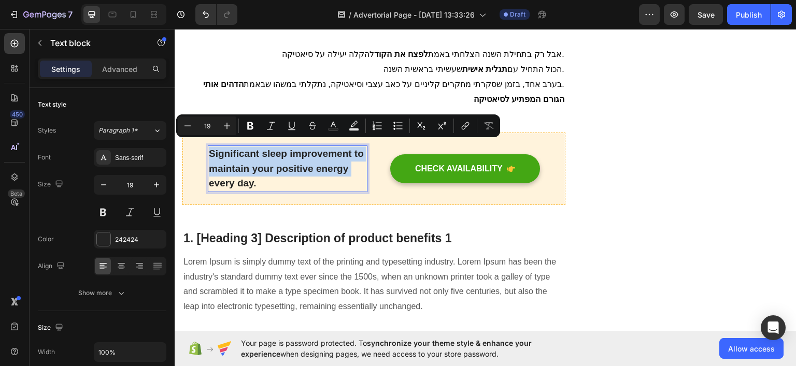
click at [271, 154] on p "Significant sleep improvement to maintain your positive energy every day." at bounding box center [286, 169] width 157 height 45
click at [260, 163] on p "Significant sleep improvement to maintain your positive energy every day." at bounding box center [286, 169] width 157 height 45
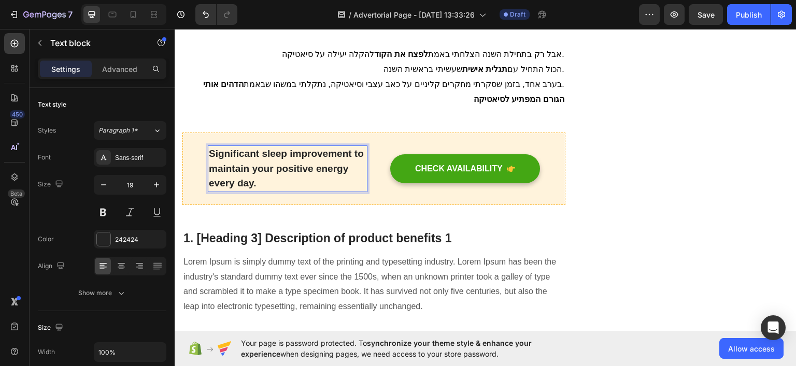
click at [252, 174] on p "Significant sleep improvement to maintain your positive energy every day." at bounding box center [286, 169] width 157 height 45
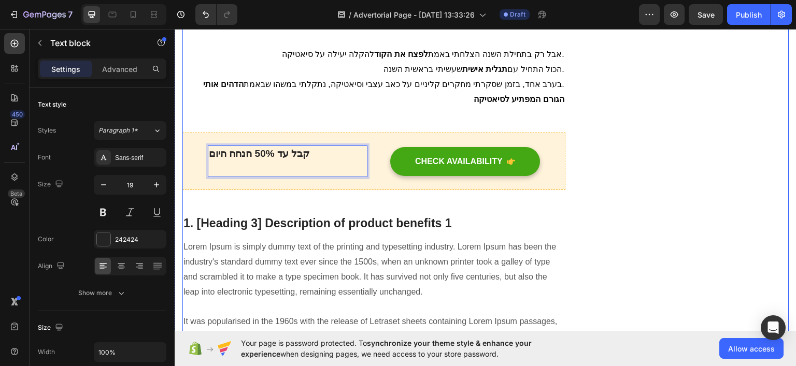
scroll to position [915, 0]
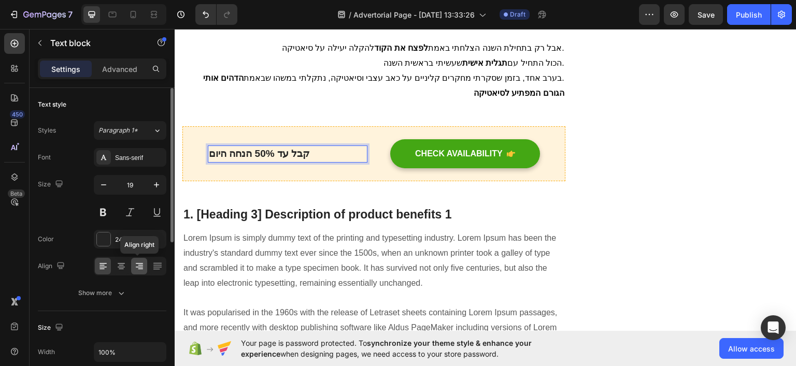
click at [141, 263] on icon at bounding box center [139, 263] width 7 height 1
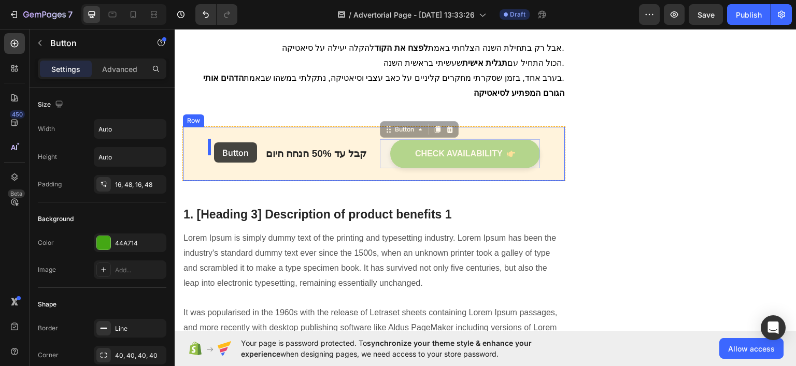
drag, startPoint x: 526, startPoint y: 147, endPoint x: 213, endPoint y: 142, distance: 312.9
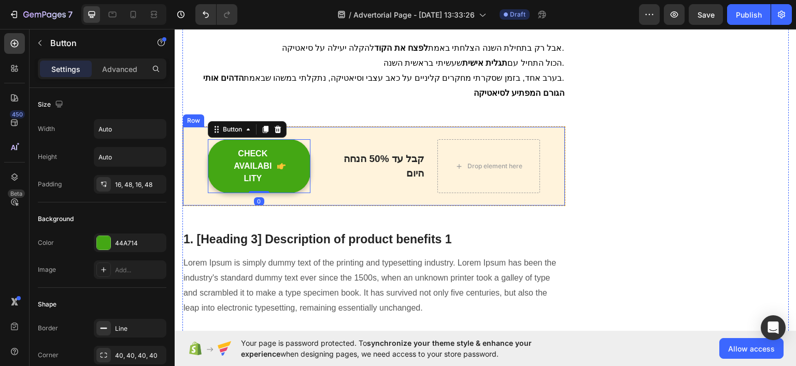
click at [407, 139] on div "קבל עד 50% הנחה היום Text block" at bounding box center [373, 166] width 103 height 54
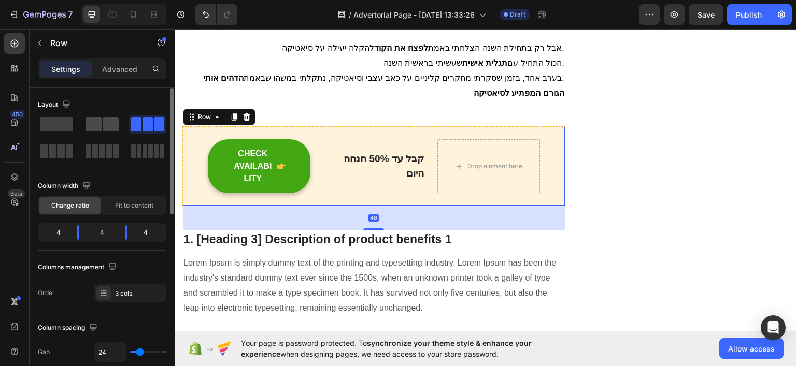
click at [86, 124] on span at bounding box center [93, 124] width 16 height 15
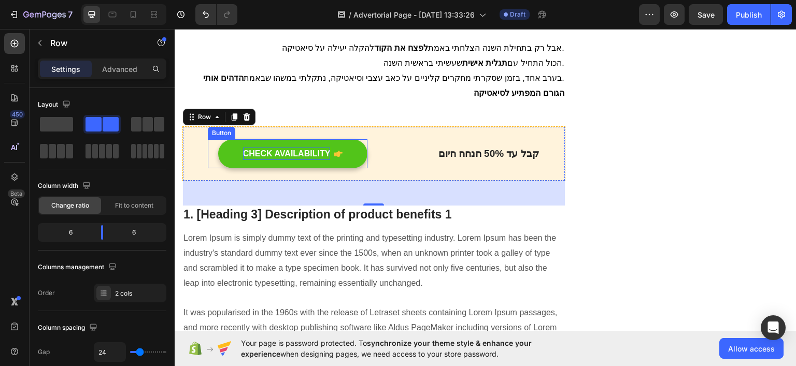
click at [267, 148] on div "CHECK AVAILABILITY" at bounding box center [286, 154] width 88 height 12
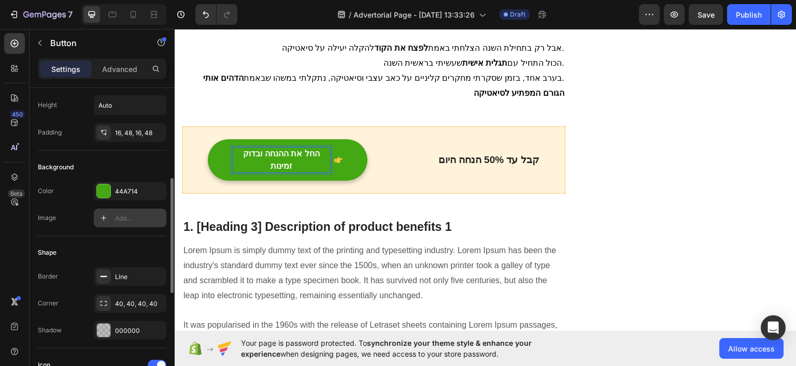
scroll to position [104, 0]
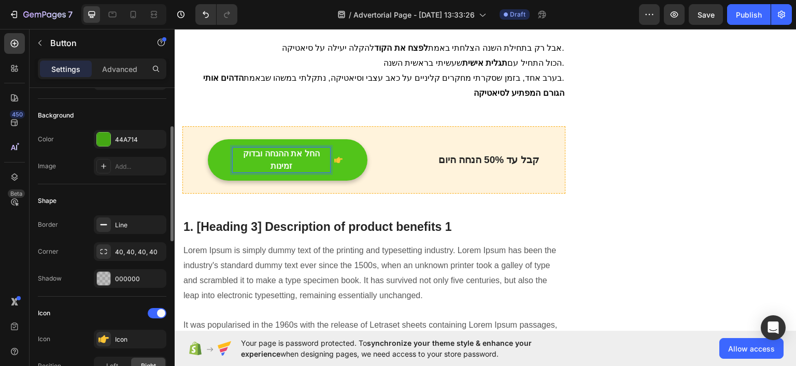
click at [286, 149] on strong "החל את ההנחה ובדוק זמינות" at bounding box center [280, 159] width 76 height 21
click at [287, 149] on strong "החל את ההנחה ובדוק זמינות" at bounding box center [280, 159] width 76 height 21
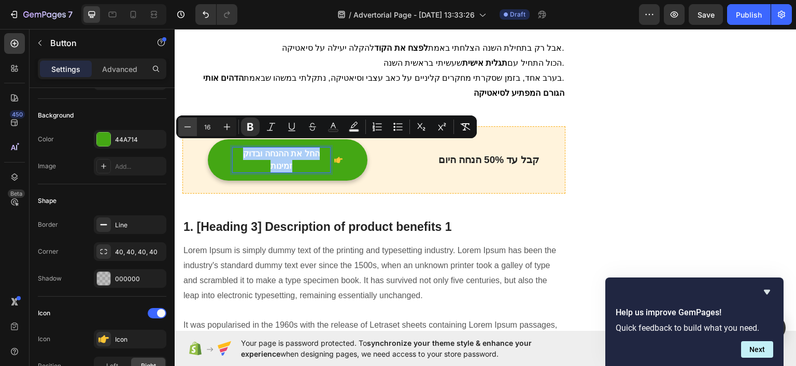
click at [189, 130] on icon "Editor contextual toolbar" at bounding box center [187, 127] width 10 height 10
type input "15"
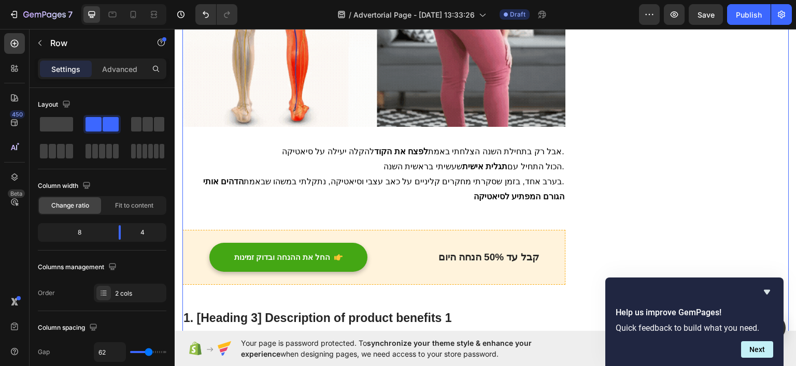
scroll to position [915, 0]
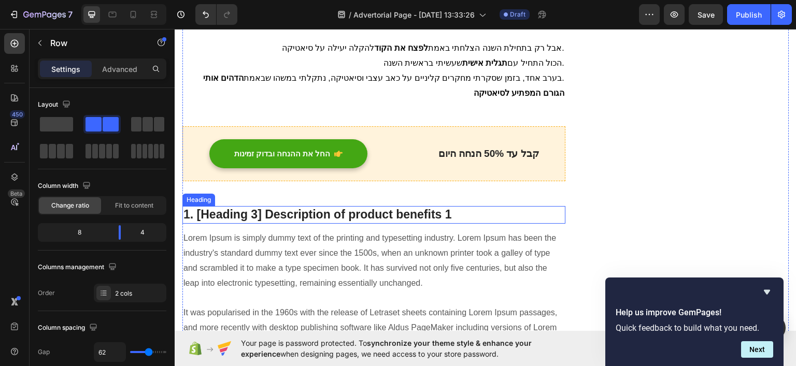
click at [253, 209] on p "1. [Heading 3] Description of product benefits 1" at bounding box center [373, 215] width 381 height 16
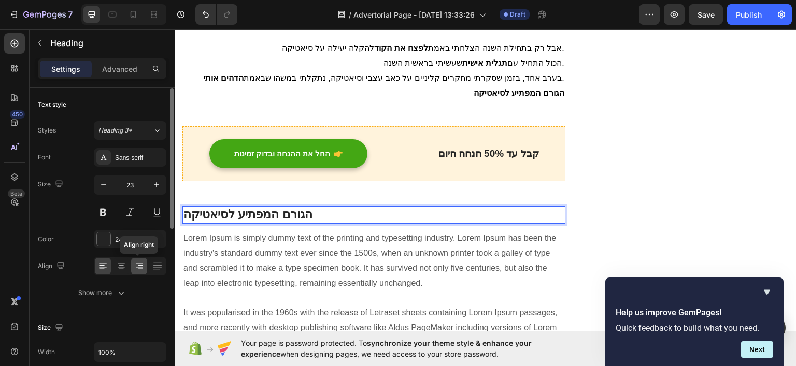
click at [143, 266] on div at bounding box center [139, 266] width 16 height 17
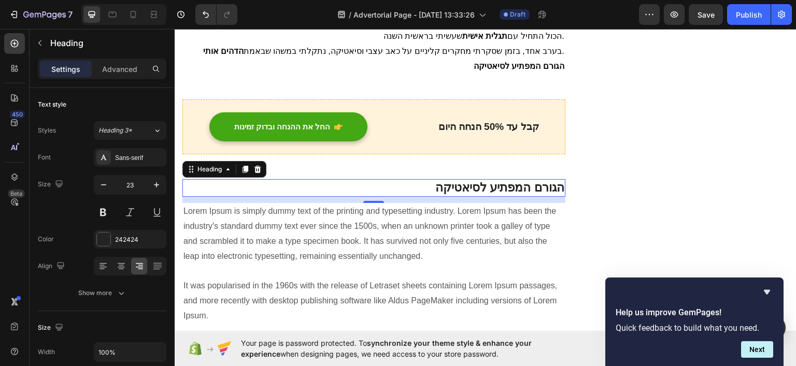
scroll to position [967, 0]
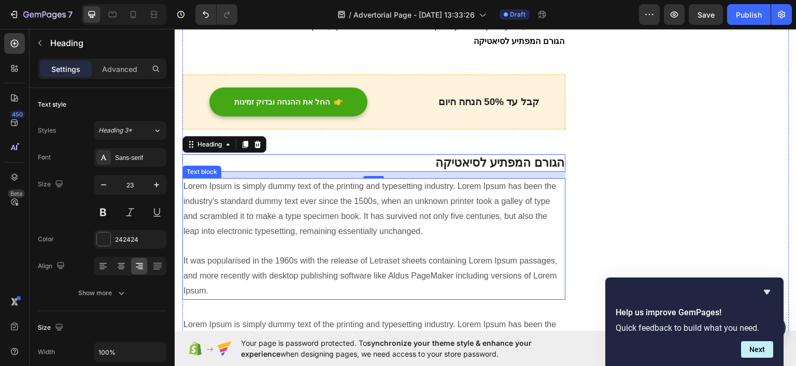
click at [380, 211] on p "Lorem Ipsum is simply dummy text of the printing and typesetting industry. Lore…" at bounding box center [373, 238] width 381 height 119
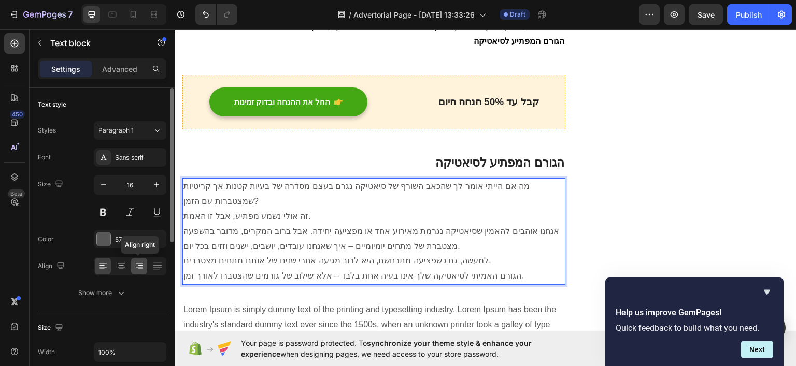
drag, startPoint x: 134, startPoint y: 262, endPoint x: 55, endPoint y: 172, distance: 118.9
click at [134, 262] on icon at bounding box center [139, 266] width 10 height 10
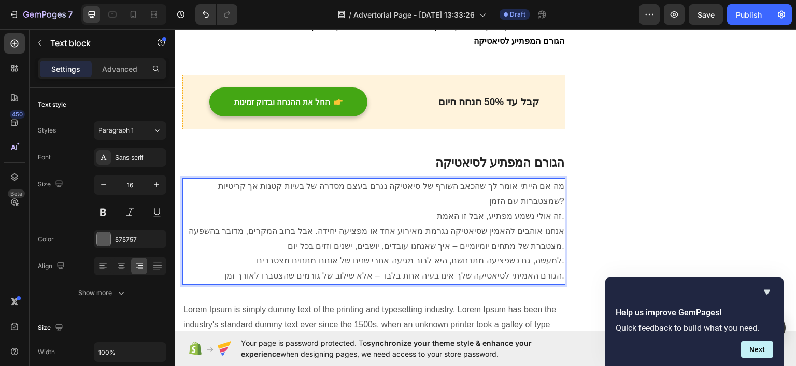
click at [374, 189] on p "מה אם הייתי אומר לך שהכאב השורף של סיאטיקה נגרם בעצם מסדרה של בעיות קטנות אך קר…" at bounding box center [373, 194] width 381 height 30
click at [555, 195] on p "מה אם הייתי אומר לך שהכאב השורף של סיאטיקה נגרם בעצם מסדרה של בעיות קטנות אך קר…" at bounding box center [373, 194] width 381 height 30
click at [557, 195] on p "מה אם הייתי אומר לך שהכאב השורף של סיאטיקה נגרם בעצם מסדרה של בעיות קטנות אך קר…" at bounding box center [373, 194] width 381 height 30
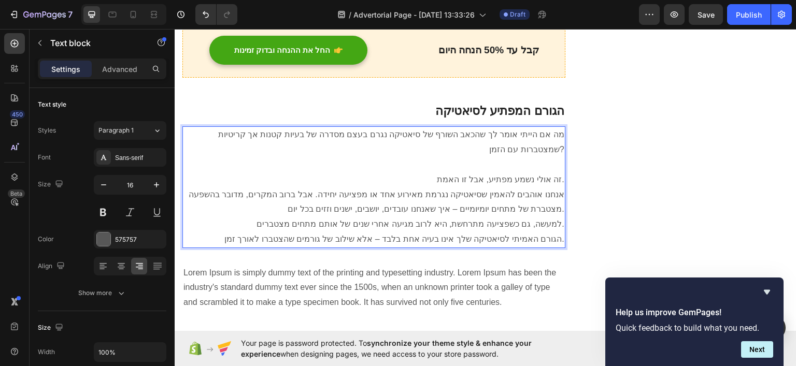
scroll to position [1071, 0]
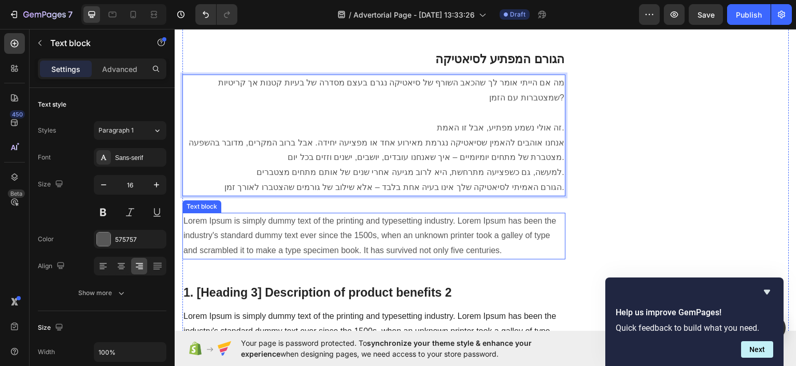
click at [396, 228] on p "Lorem Ipsum is simply dummy text of the printing and typesetting industry. Lore…" at bounding box center [373, 236] width 381 height 45
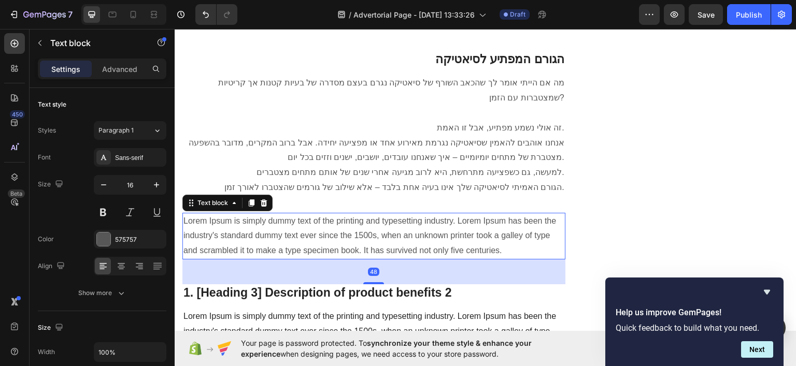
click at [269, 196] on div "Text block" at bounding box center [227, 203] width 90 height 17
click at [266, 199] on icon at bounding box center [263, 203] width 8 height 8
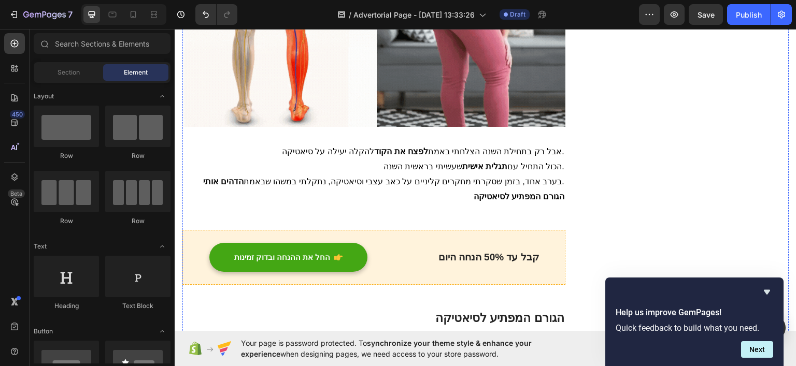
scroll to position [708, 0]
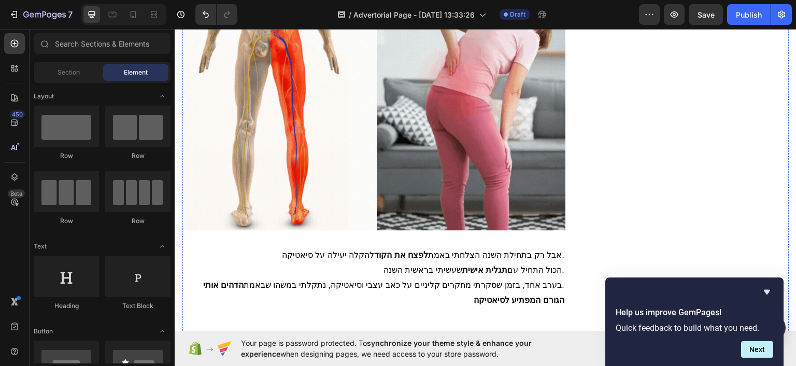
click at [358, 172] on img at bounding box center [373, 115] width 383 height 232
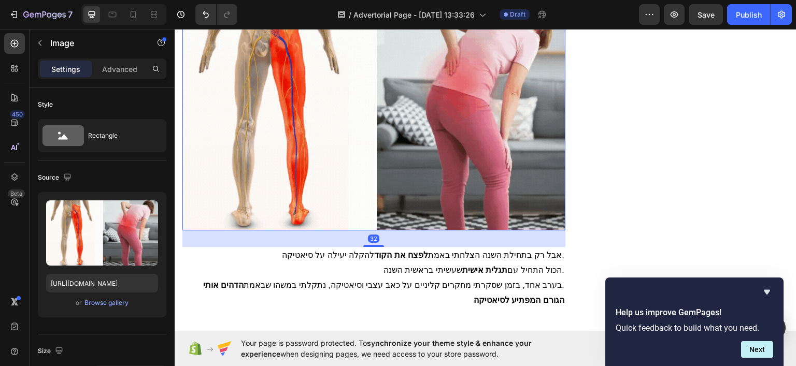
scroll to position [605, 0]
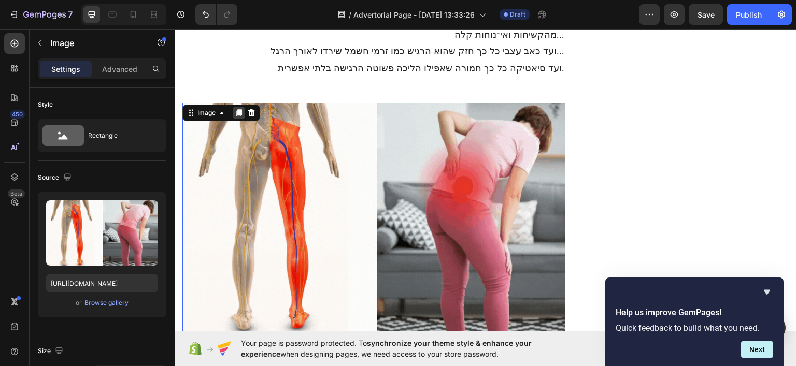
click at [239, 109] on icon at bounding box center [239, 112] width 6 height 7
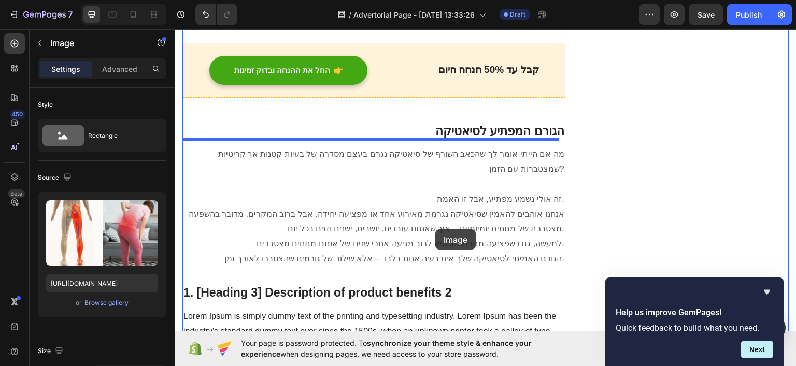
scroll to position [1245, 0]
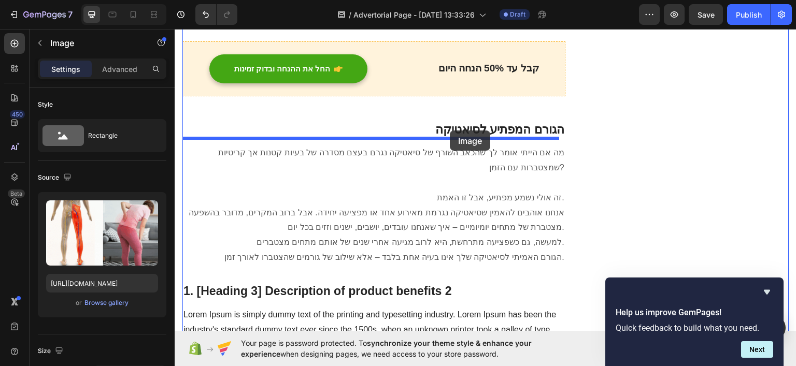
drag, startPoint x: 387, startPoint y: 172, endPoint x: 449, endPoint y: 131, distance: 75.0
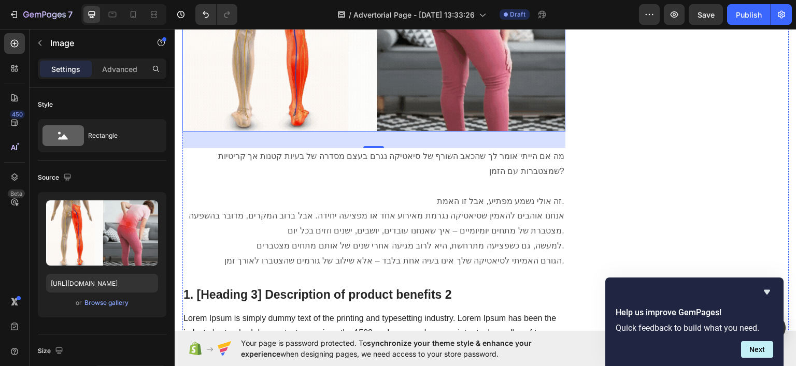
scroll to position [1001, 0]
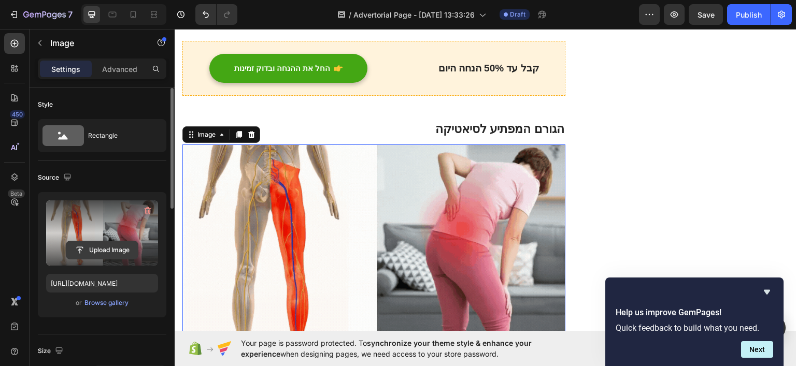
click at [97, 251] on input "file" at bounding box center [101, 250] width 71 height 18
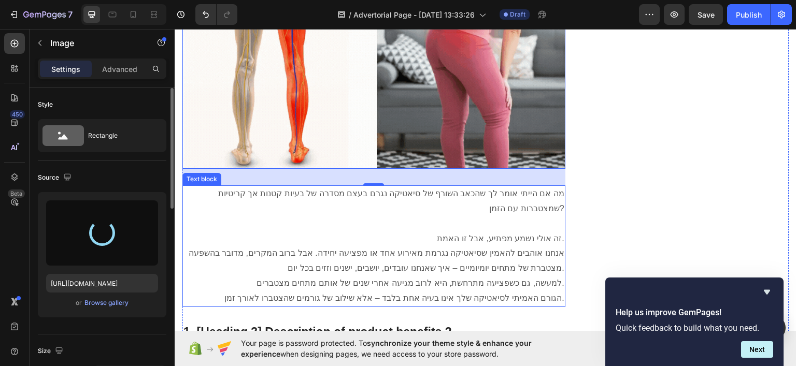
scroll to position [1260, 0]
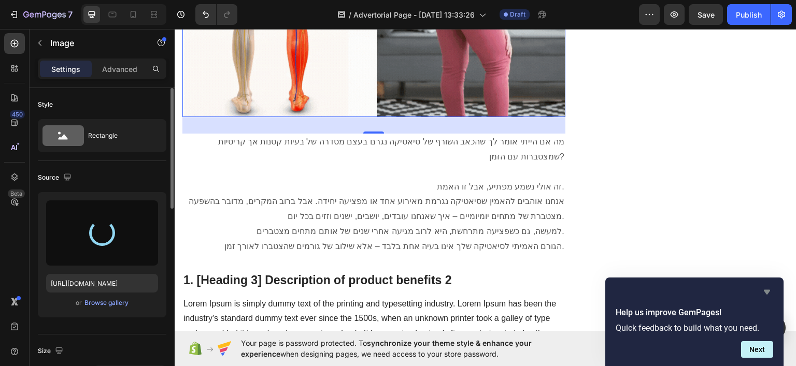
click at [767, 294] on icon "Hide survey" at bounding box center [767, 292] width 6 height 5
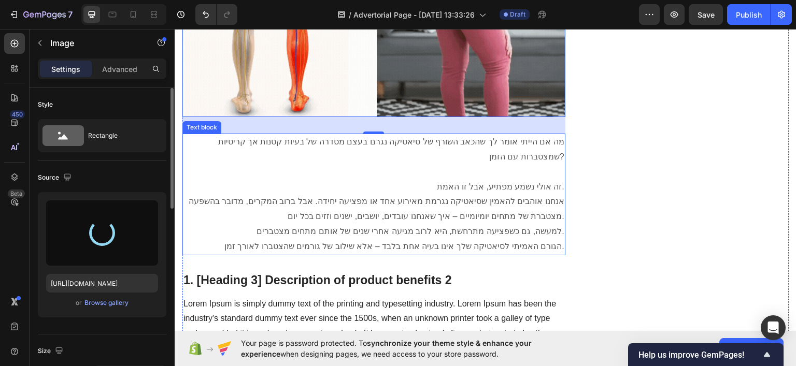
type input "[URL][DOMAIN_NAME]"
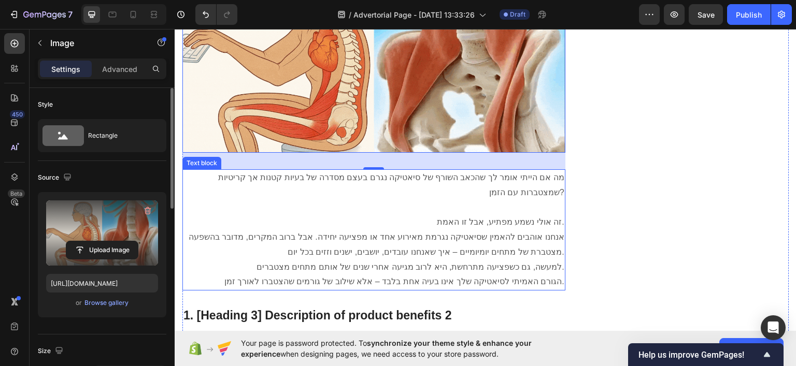
scroll to position [1312, 0]
